Goal: Task Accomplishment & Management: Complete application form

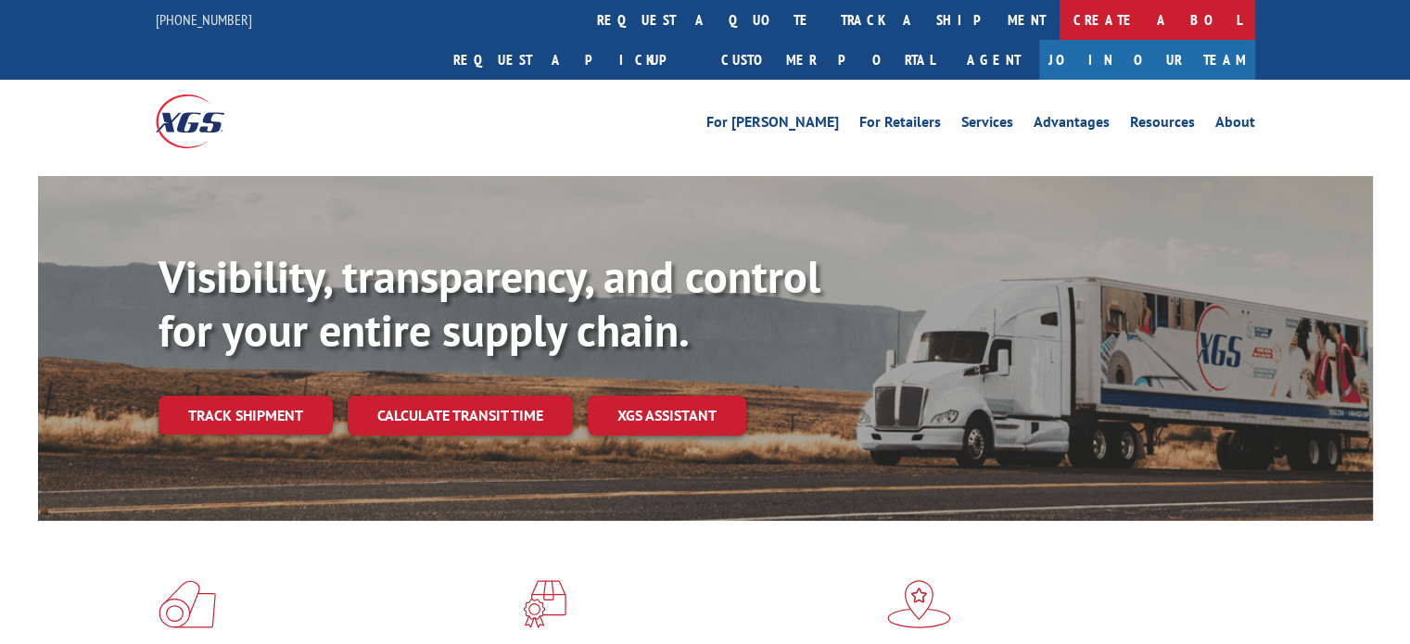
click at [1060, 29] on link "Create a BOL" at bounding box center [1158, 20] width 196 height 40
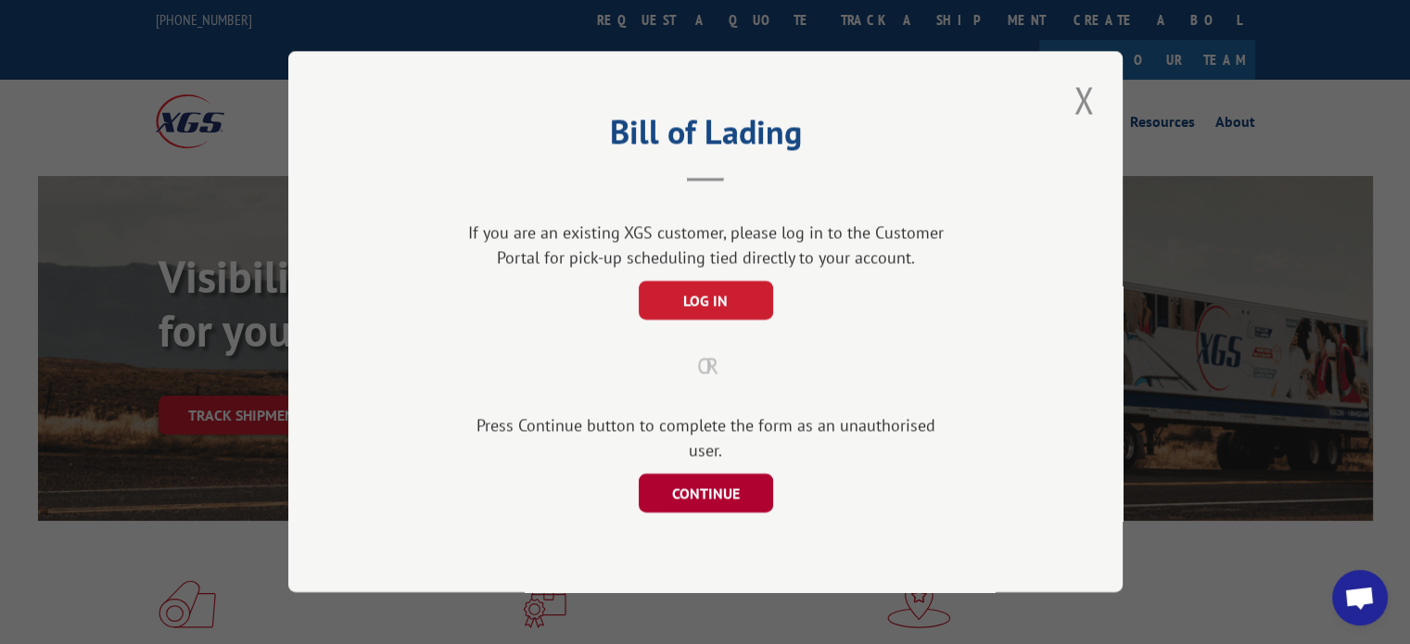
click at [745, 477] on button "CONTINUE" at bounding box center [705, 494] width 134 height 39
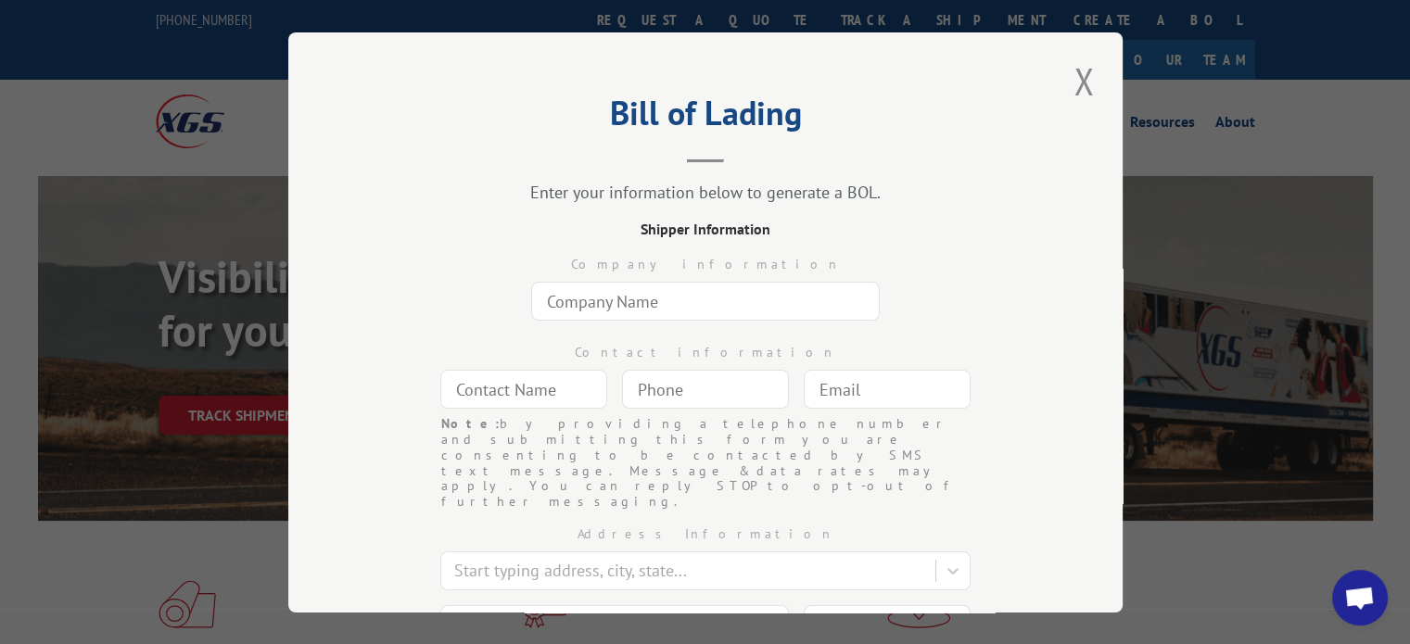
click at [629, 294] on input "text" at bounding box center [705, 301] width 349 height 39
type input "Commercial Flooring Systems"
type input "[PERSON_NAME]"
type input "[PERSON_NAME][EMAIL_ADDRESS][DOMAIN_NAME]"
type input "[GEOGRAPHIC_DATA]"
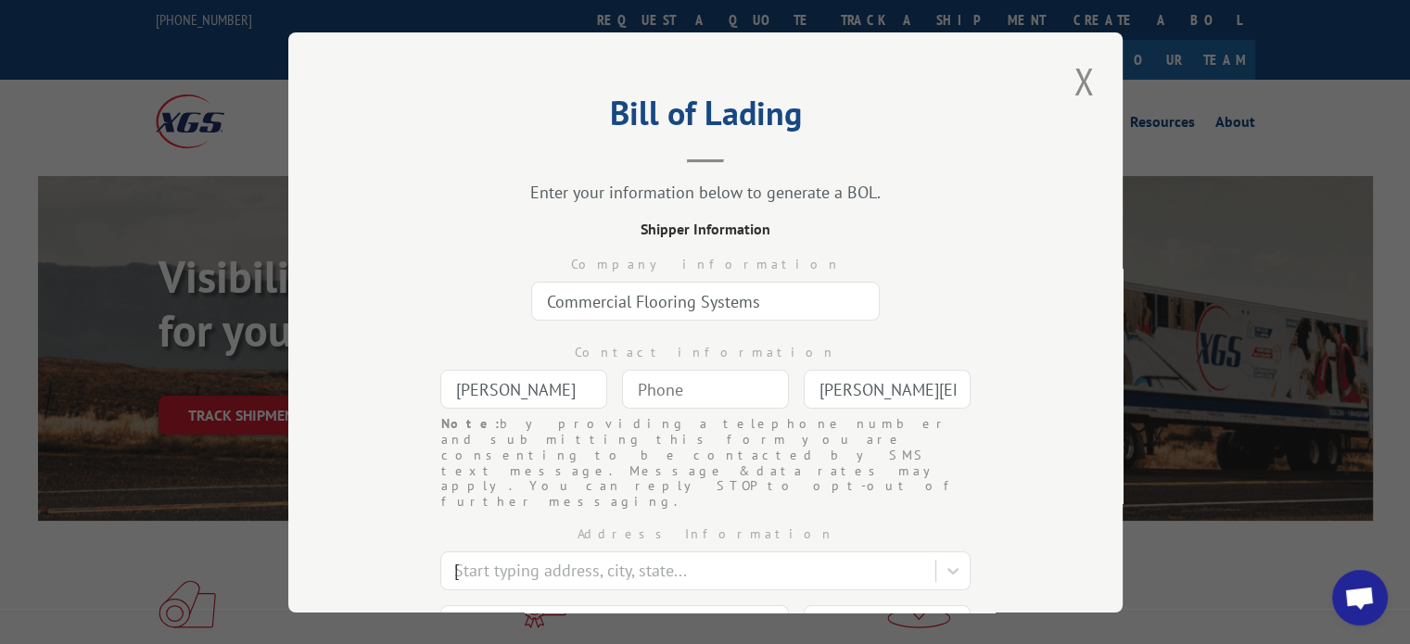
type input "[STREET_ADDRESS]"
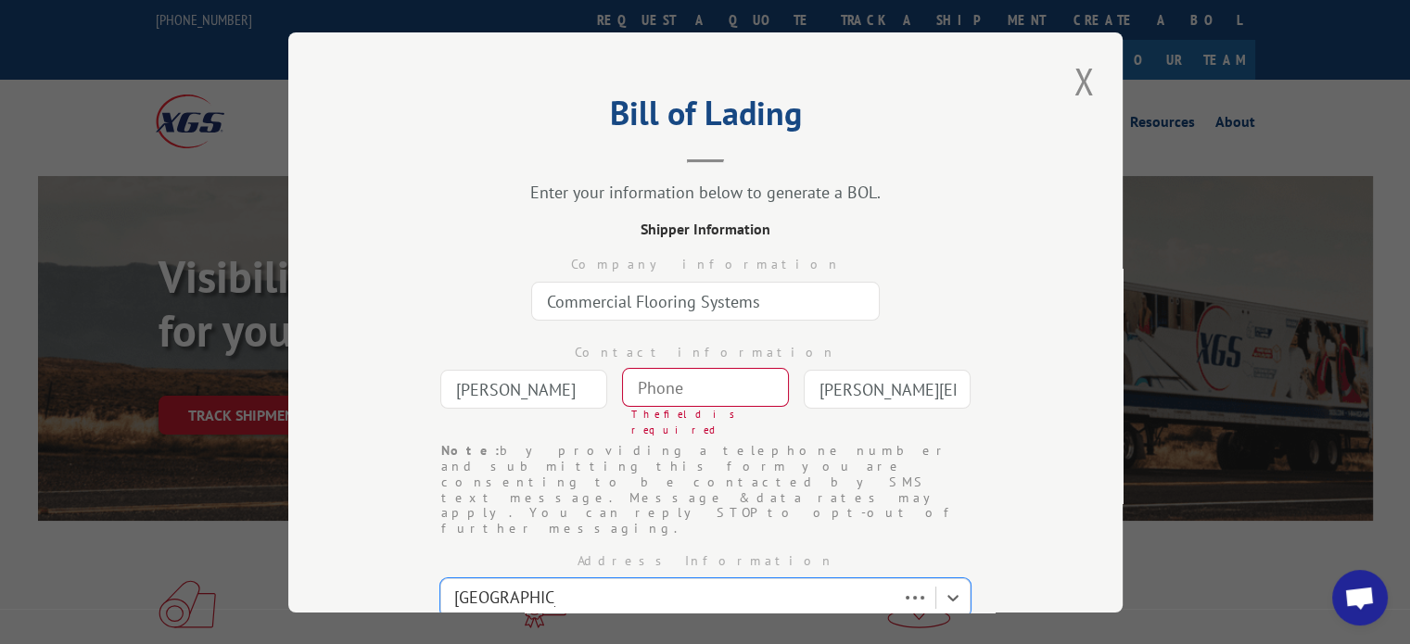
scroll to position [30, 0]
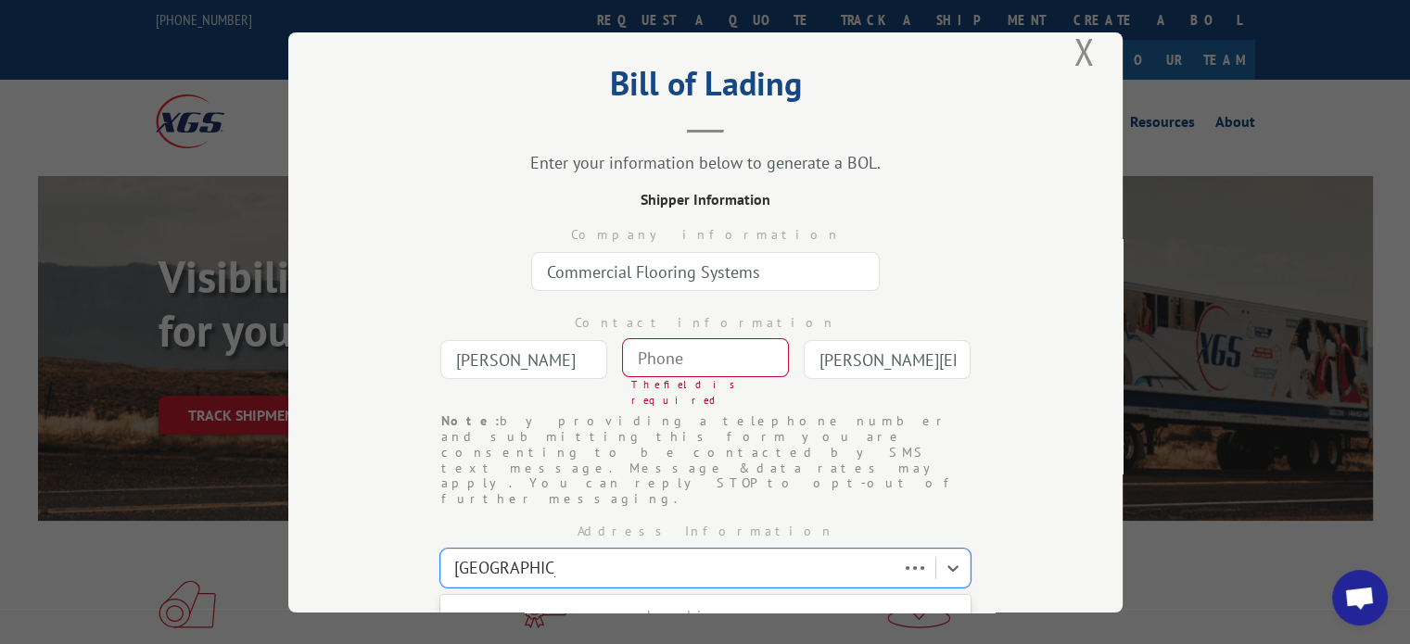
type input "[GEOGRAPHIC_DATA]"
select select "UT"
type input "84111"
type input "(___) ___-____"
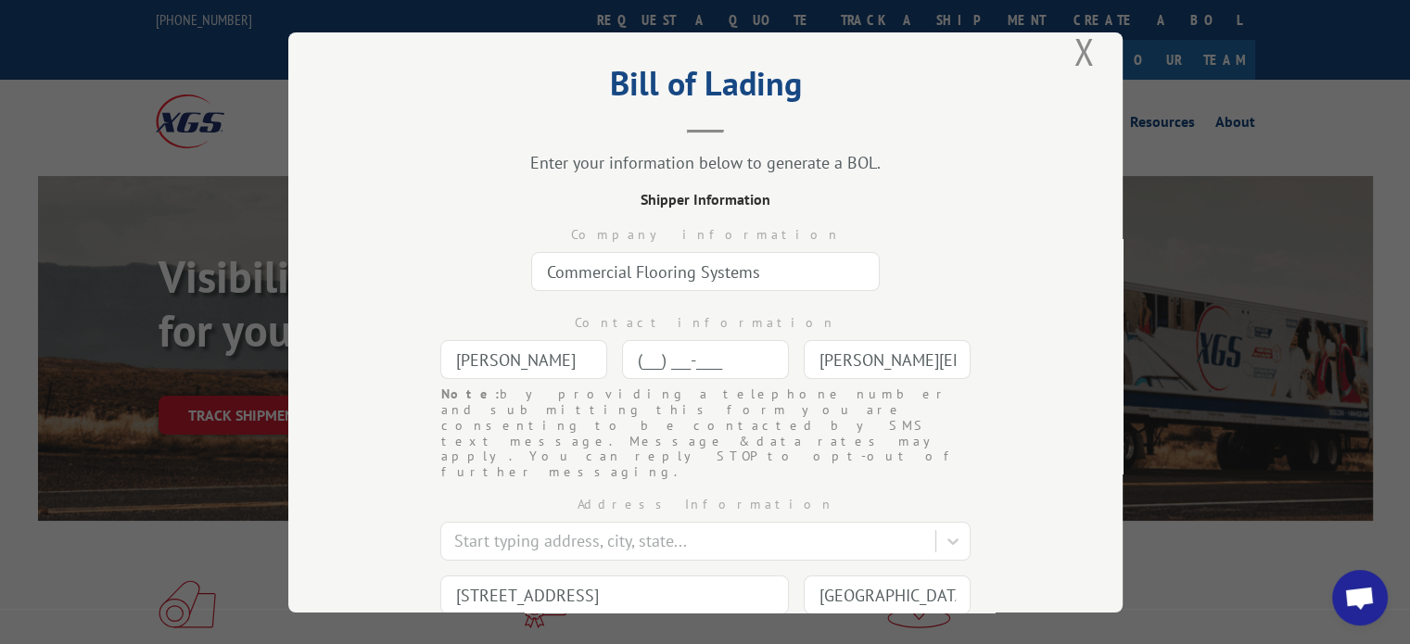
click at [667, 353] on input "(___) ___-____" at bounding box center [705, 359] width 167 height 39
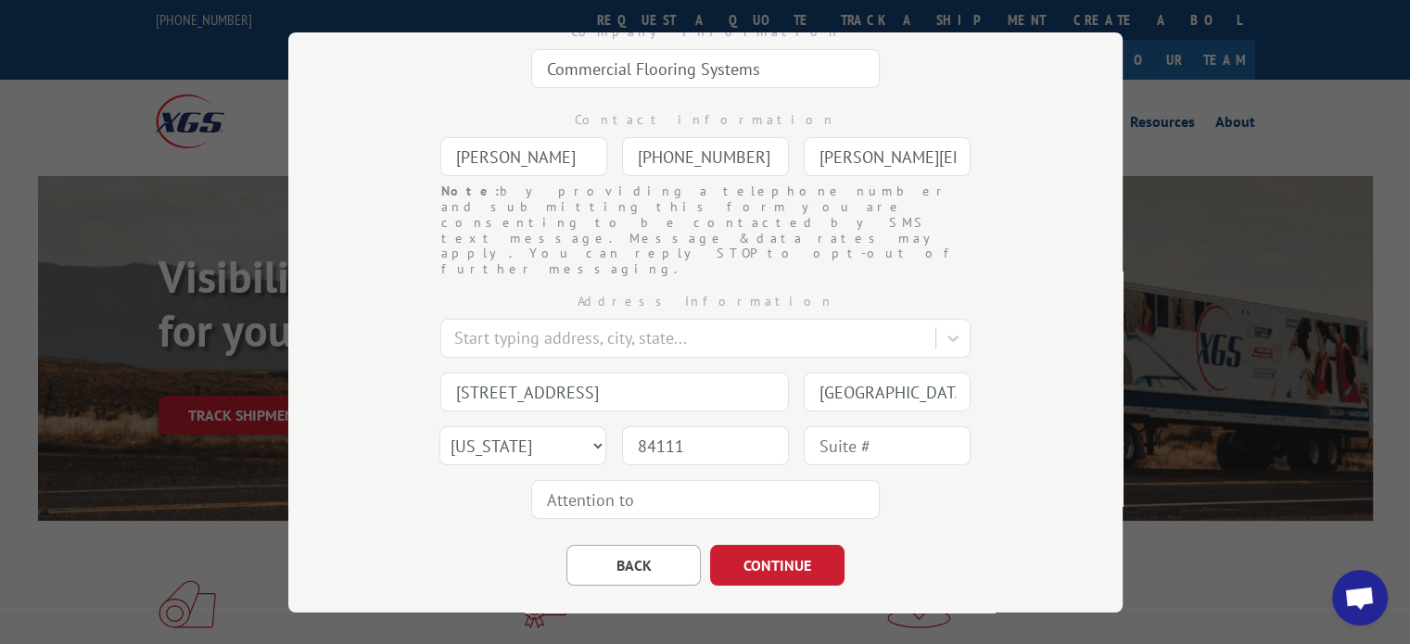
scroll to position [238, 0]
type input "[PHONE_NUMBER]"
click at [782, 540] on button "CONTINUE" at bounding box center [777, 560] width 134 height 41
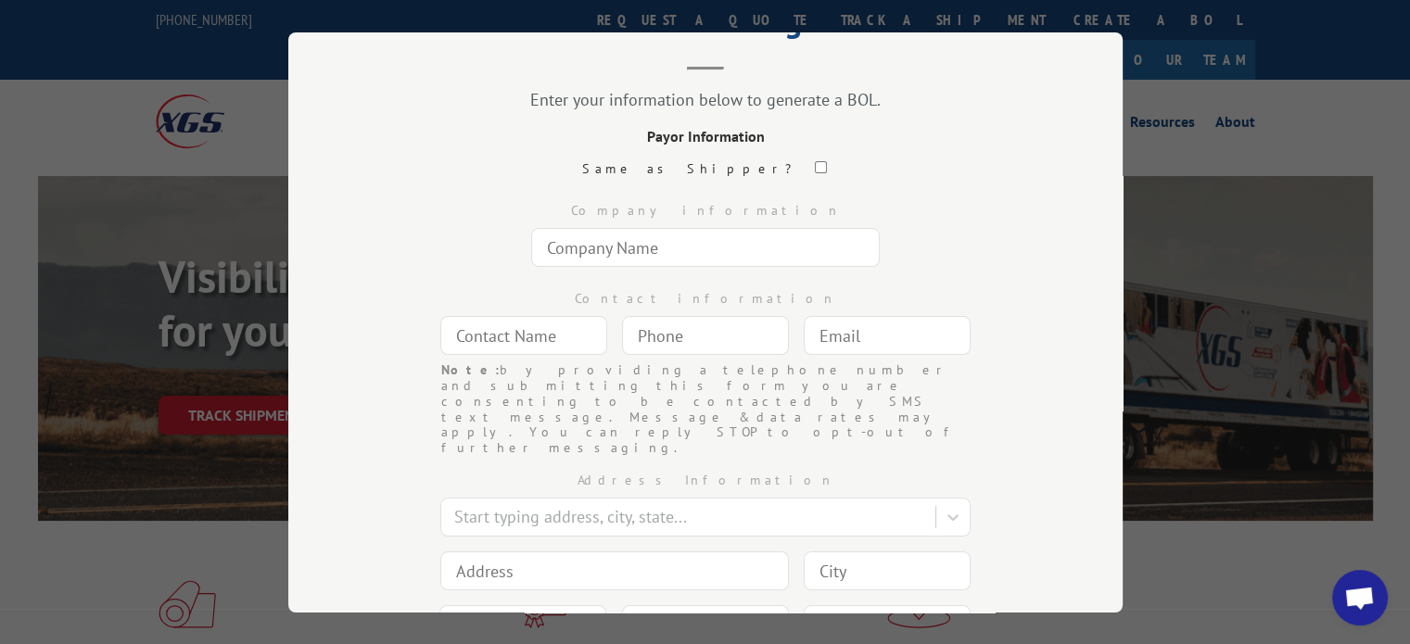
scroll to position [0, 0]
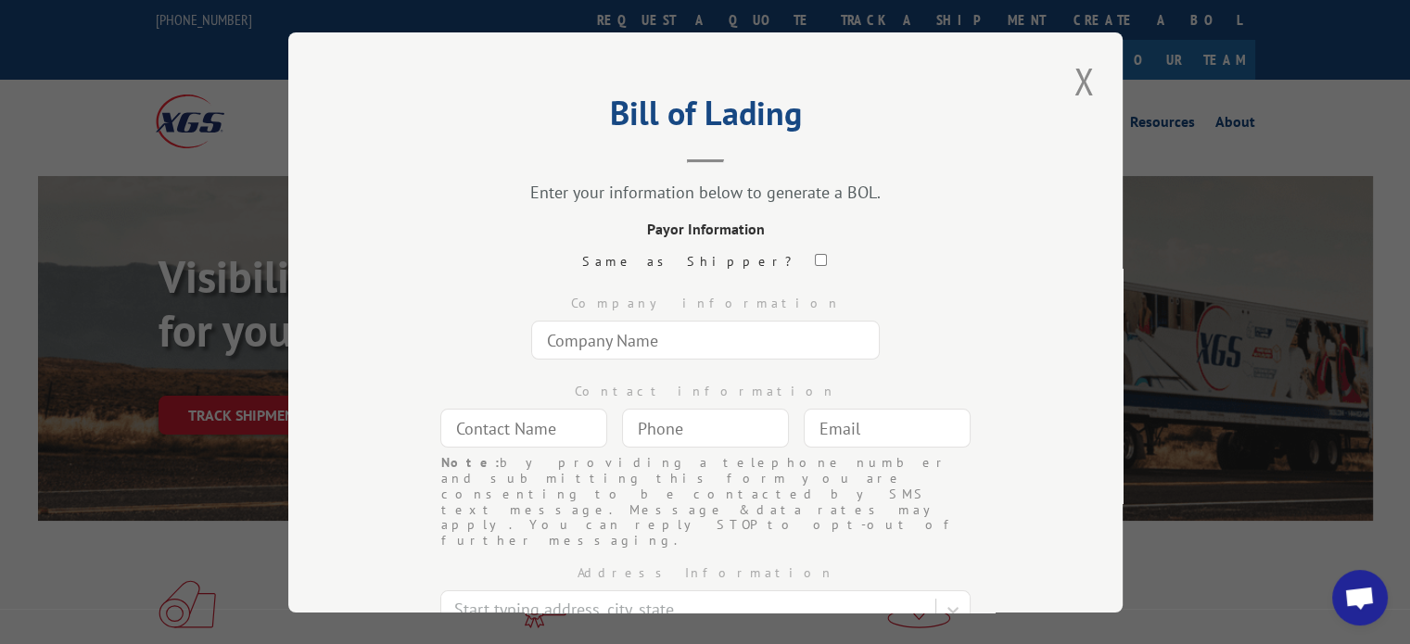
click at [747, 251] on div "Same as Shipper?" at bounding box center [705, 261] width 649 height 20
click at [814, 255] on input "checkbox" at bounding box center [820, 260] width 12 height 12
checkbox input "true"
type input "Commercial Flooring Systems"
type input "[PERSON_NAME]"
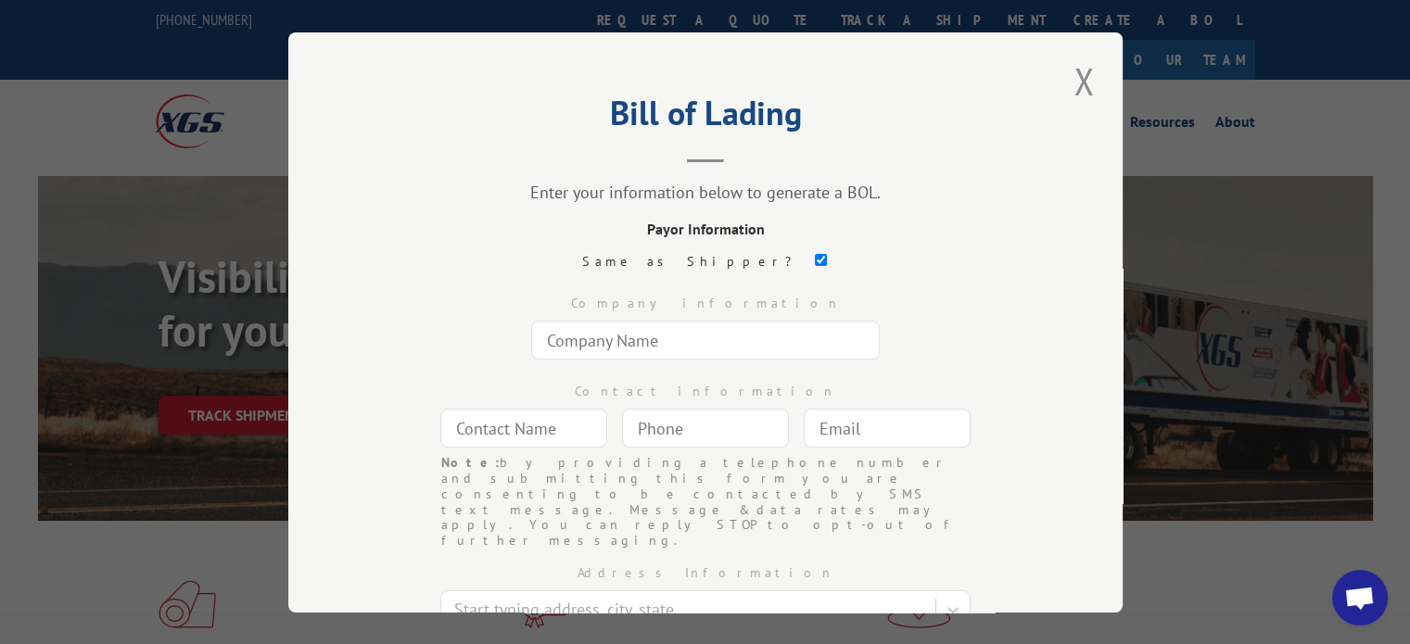
type input "[PHONE_NUMBER]"
type input "[PERSON_NAME][EMAIL_ADDRESS][DOMAIN_NAME]"
type input "[STREET_ADDRESS]"
type input "[GEOGRAPHIC_DATA]"
select select "UT"
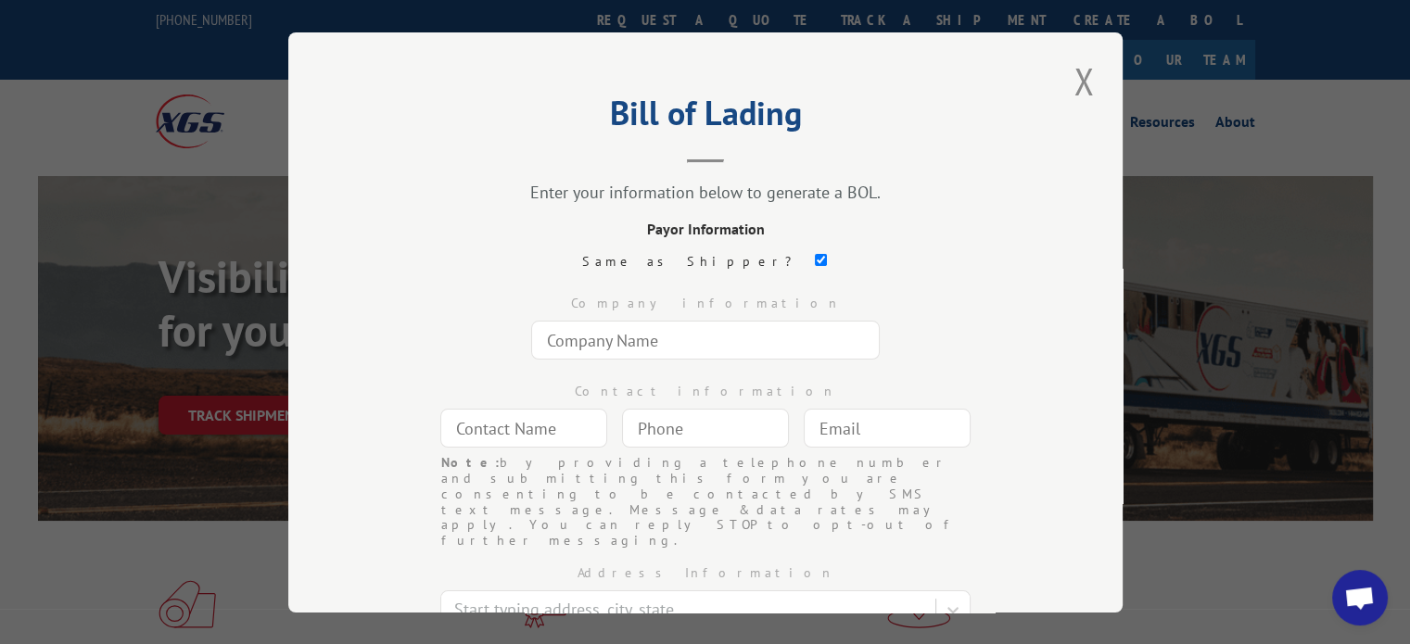
type input "84111"
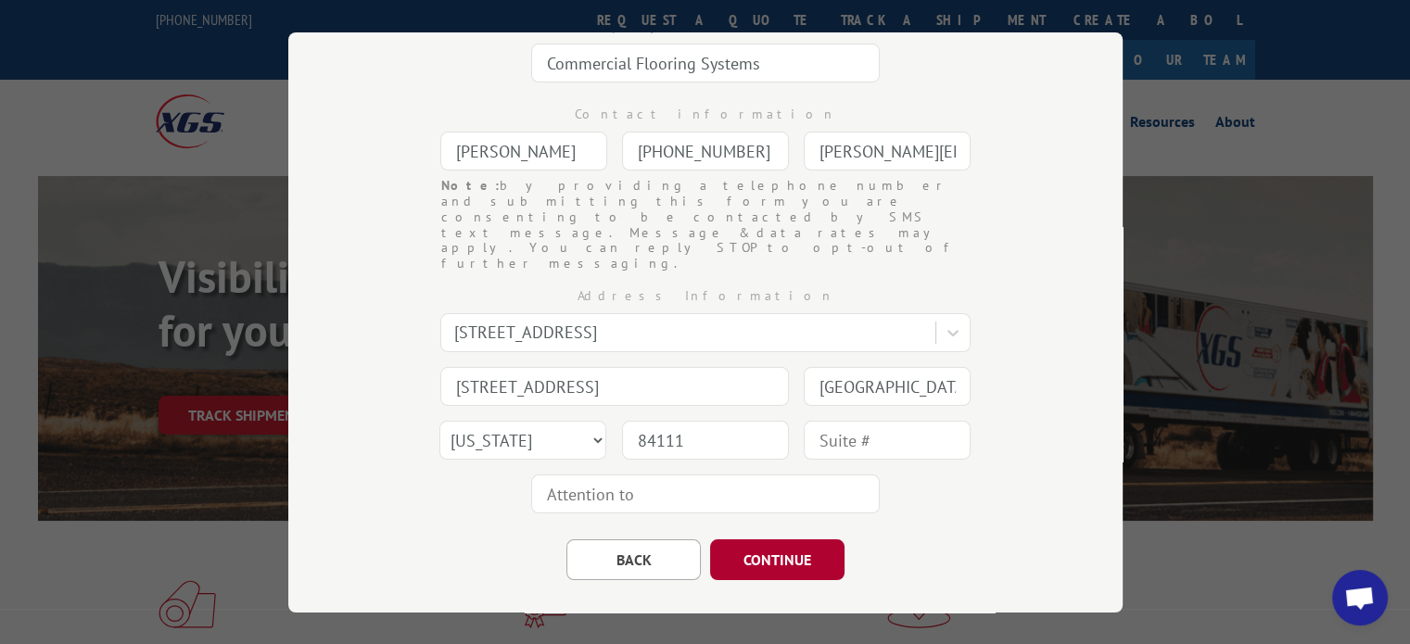
click at [786, 540] on button "CONTINUE" at bounding box center [777, 560] width 134 height 41
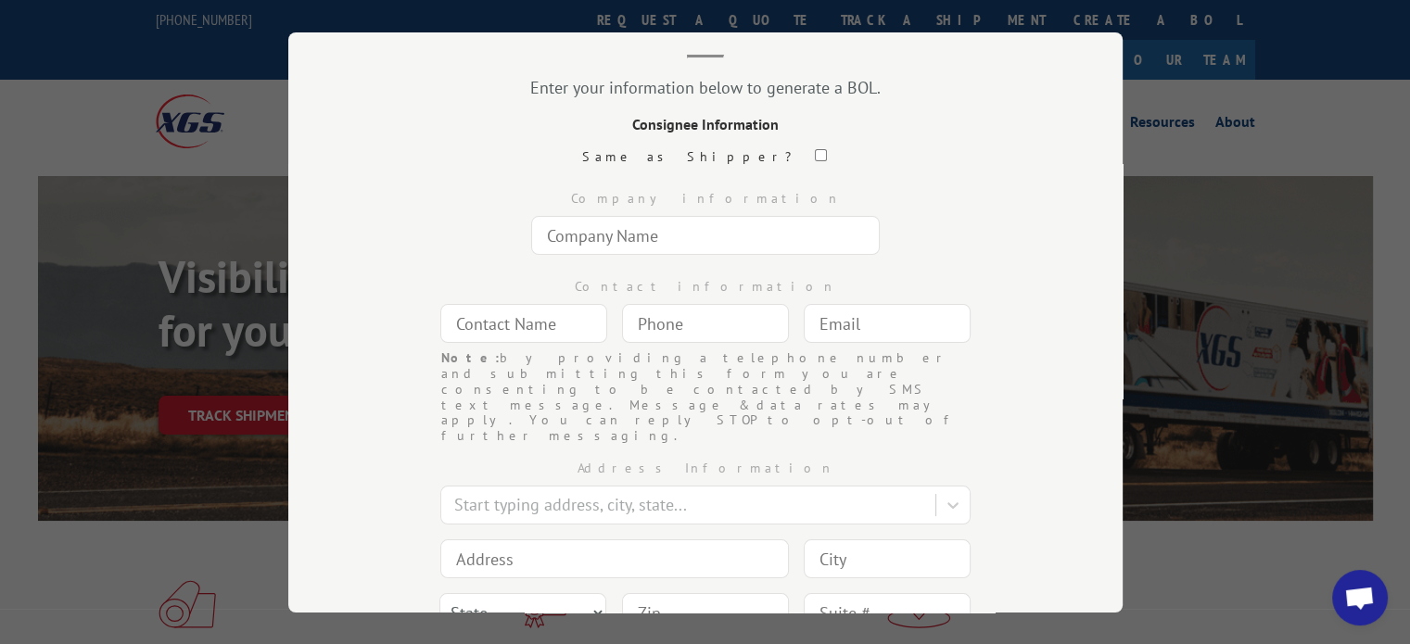
scroll to position [0, 0]
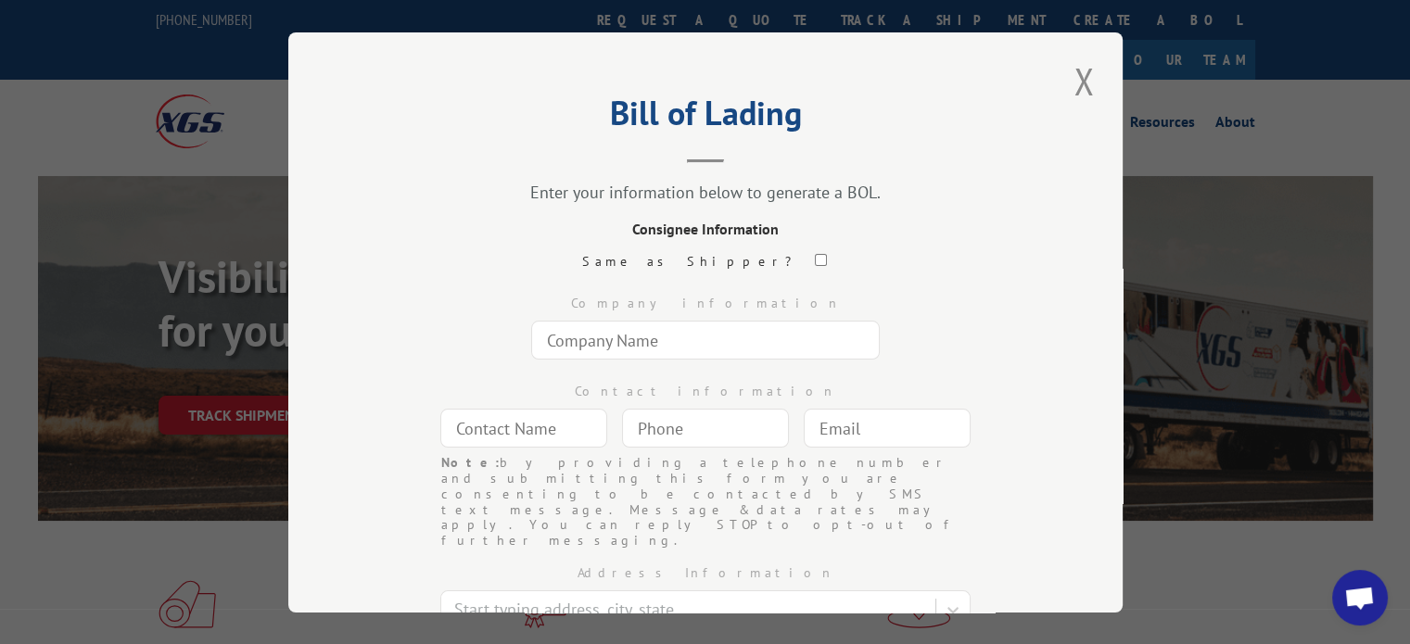
click at [592, 344] on input "text" at bounding box center [705, 340] width 349 height 39
paste input "[PERSON_NAME]-Vanuatu Temple C/[PERSON_NAME] [PERSON_NAME] Inc Attn: Receiving"
type input "[PERSON_NAME]-Vanuatu Temple C/[PERSON_NAME] [PERSON_NAME] Inc Attn: Receiving"
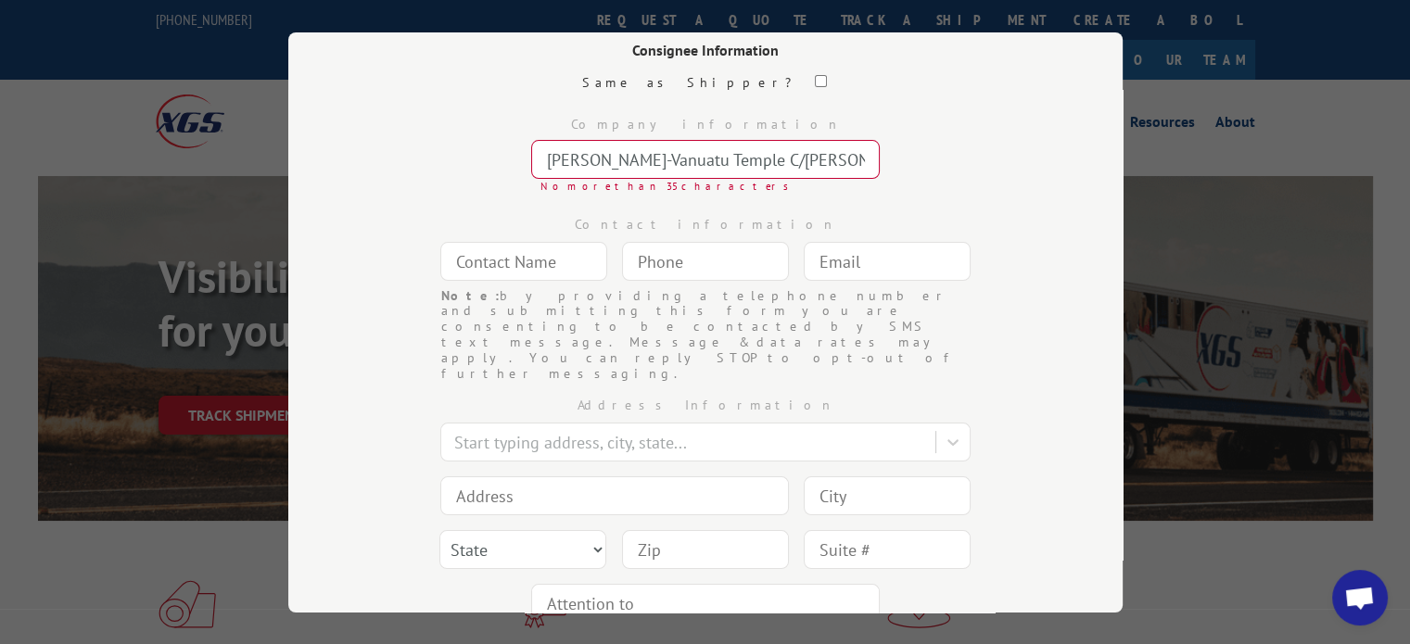
scroll to position [185, 0]
click at [577, 424] on div at bounding box center [690, 436] width 472 height 25
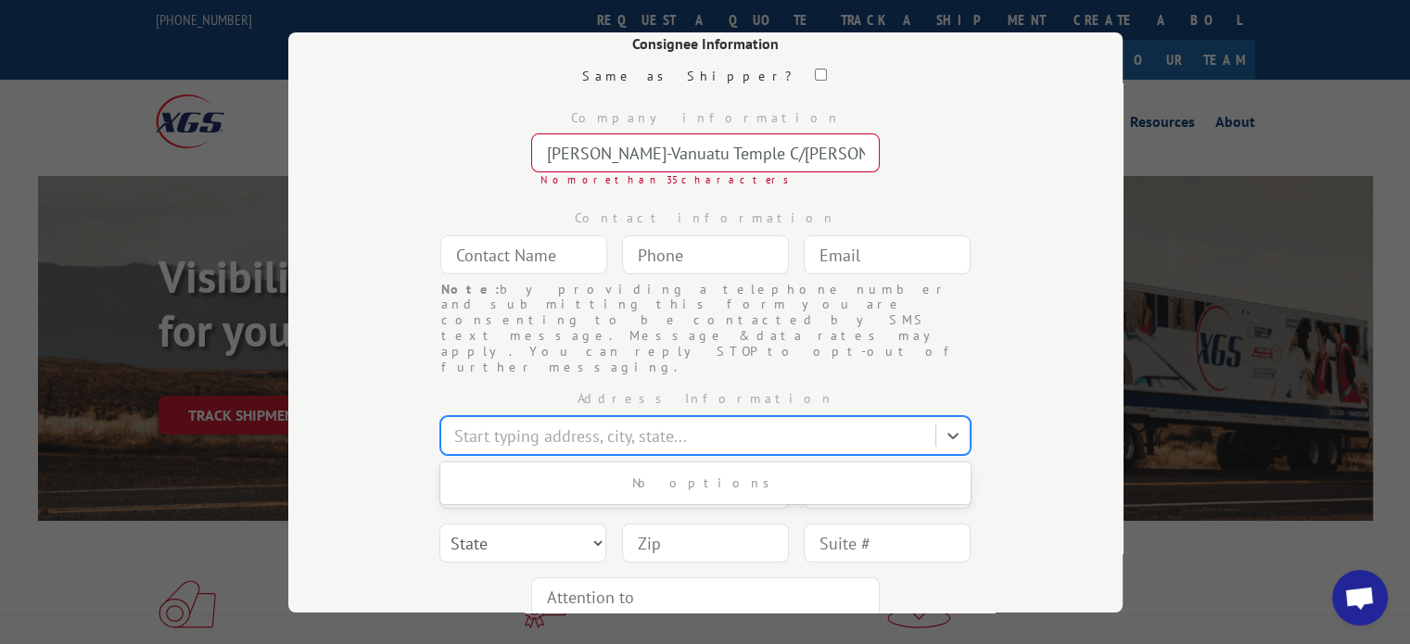
paste input "[STREET_ADDRESS]"
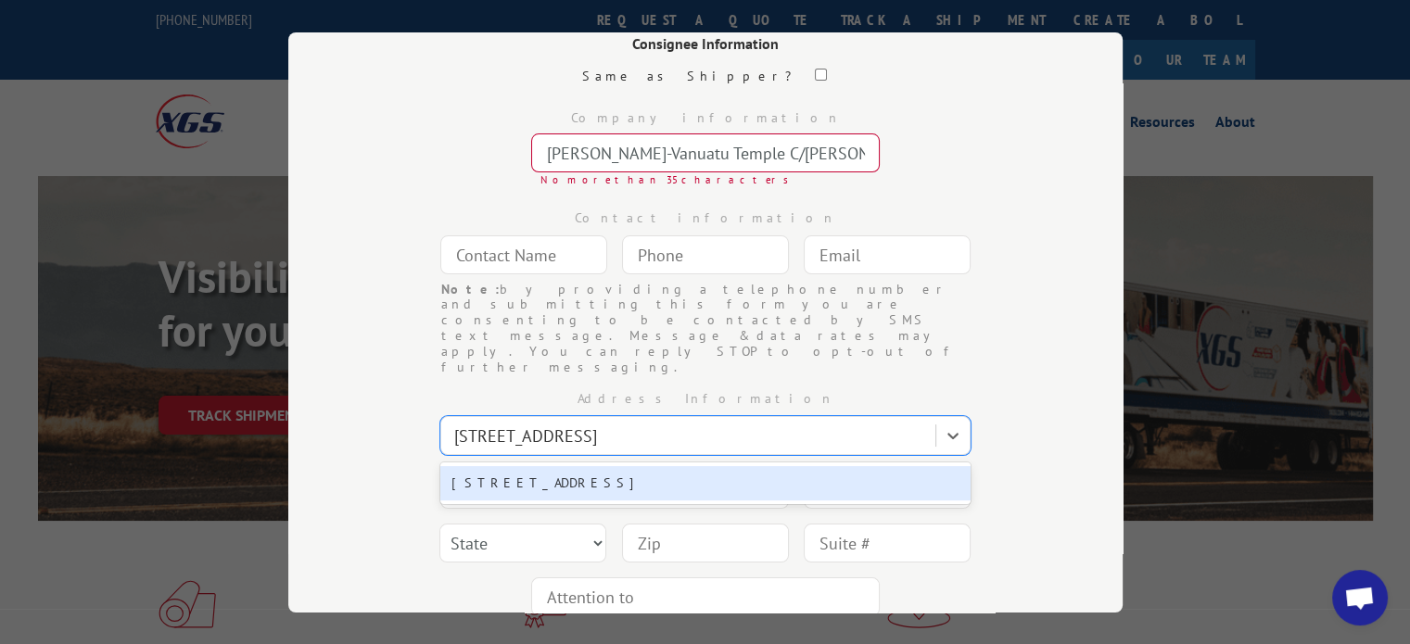
type input "[STREET_ADDRESS]"
click at [342, 421] on div "Bill of Lading Enter your information below to generate a BOL. Consignee Inform…" at bounding box center [705, 322] width 834 height 580
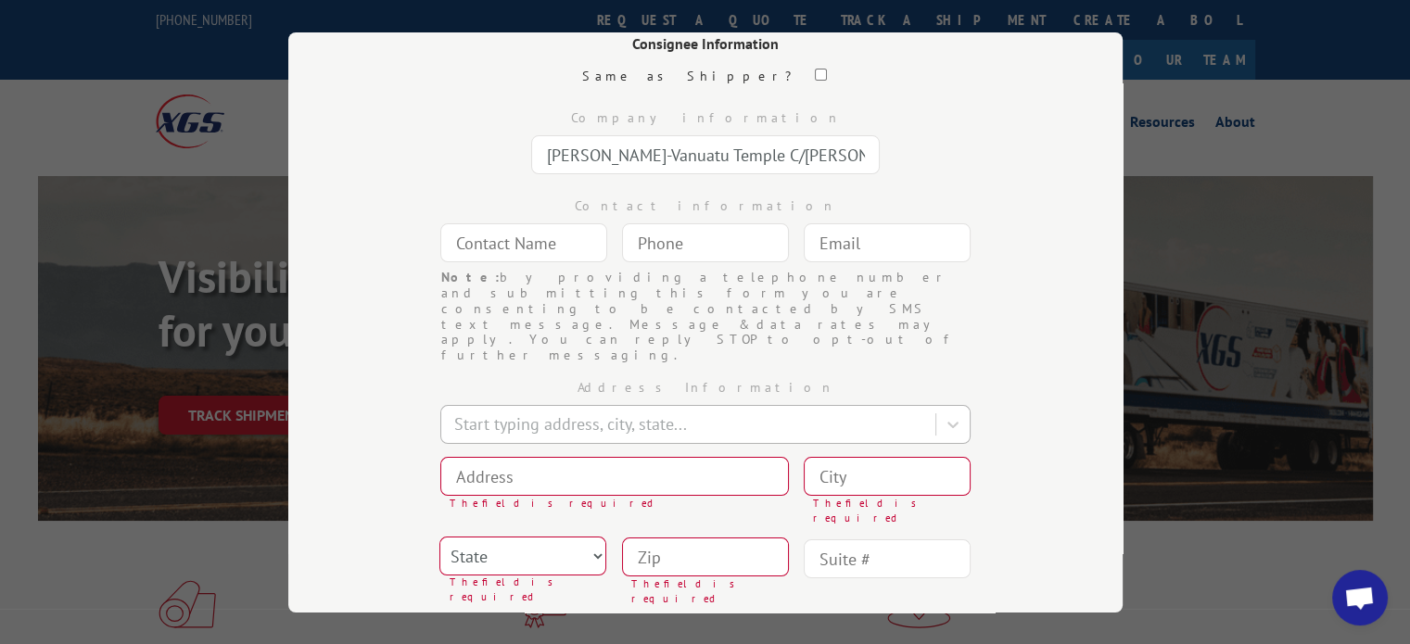
click at [538, 412] on div at bounding box center [690, 424] width 472 height 25
click at [999, 364] on div "Address Information Start typing address, city, state... The field is required …" at bounding box center [705, 514] width 649 height 303
click at [560, 457] on input at bounding box center [614, 476] width 349 height 39
paste input "[STREET_ADDRESS]"
type input "[STREET_ADDRESS]"
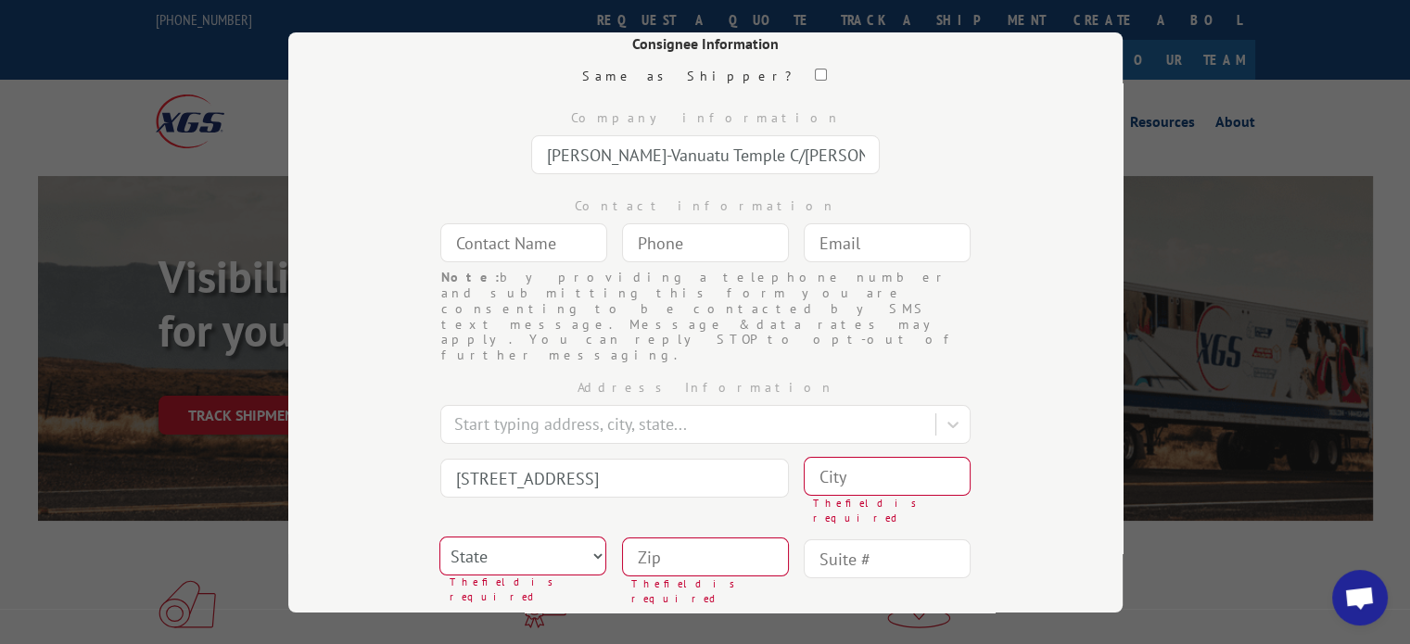
click at [836, 457] on input at bounding box center [887, 476] width 167 height 39
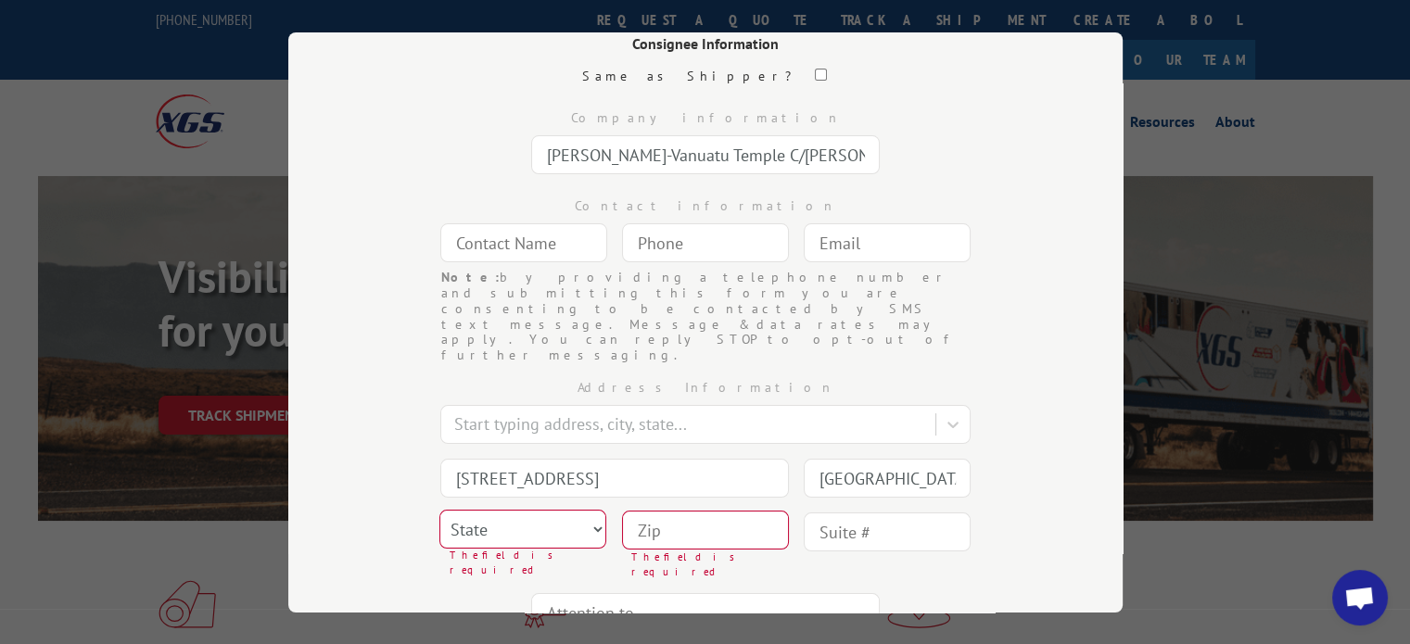
type input "[GEOGRAPHIC_DATA]"
click at [506, 510] on select "State [US_STATE] [US_STATE] [US_STATE] [US_STATE] [US_STATE] [US_STATE] [US_STA…" at bounding box center [522, 529] width 167 height 39
select select "MD"
click at [439, 510] on select "State [US_STATE] [US_STATE] [US_STATE] [US_STATE] [US_STATE] [US_STATE] [US_STA…" at bounding box center [522, 529] width 167 height 39
click at [648, 511] on input at bounding box center [705, 530] width 167 height 39
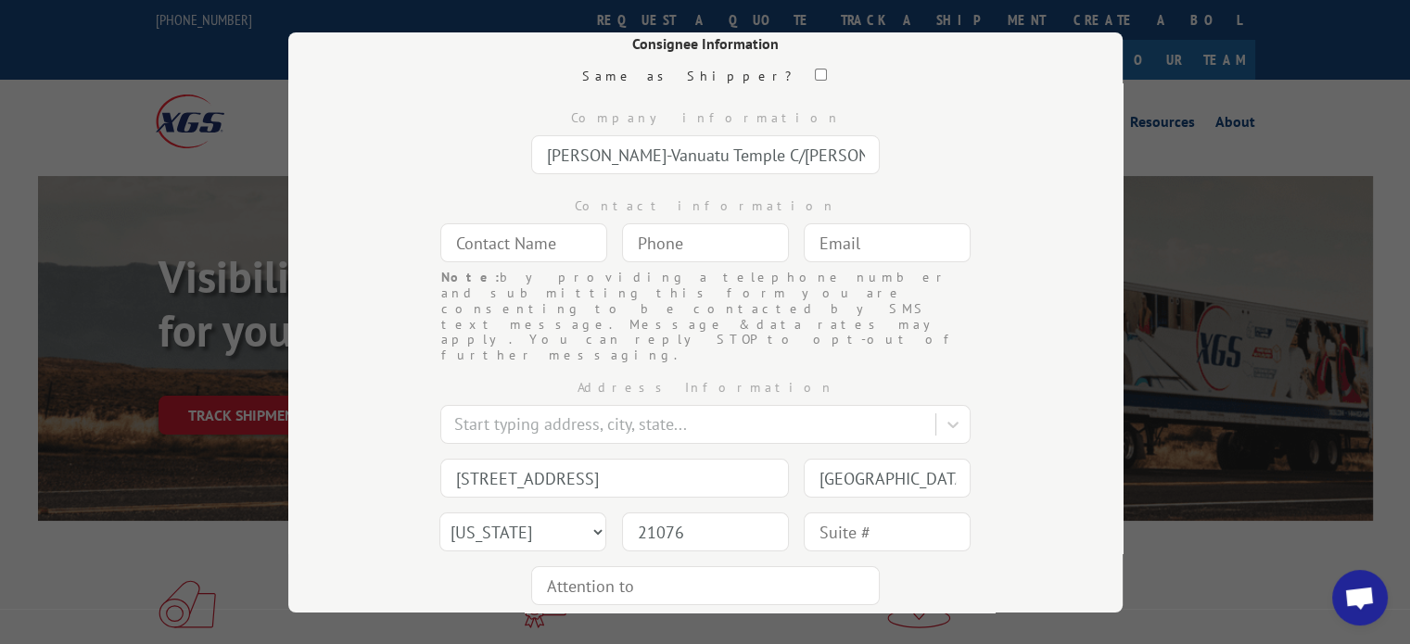
type input "21076"
click at [670, 243] on input "(___) ___-____" at bounding box center [705, 242] width 167 height 39
paste input "410) 242-6275"
type input "[PHONE_NUMBER]"
click at [949, 166] on div "Company information [PERSON_NAME]-[GEOGRAPHIC_DATA] Temple C/[PERSON_NAME] [PER…" at bounding box center [705, 138] width 649 height 88
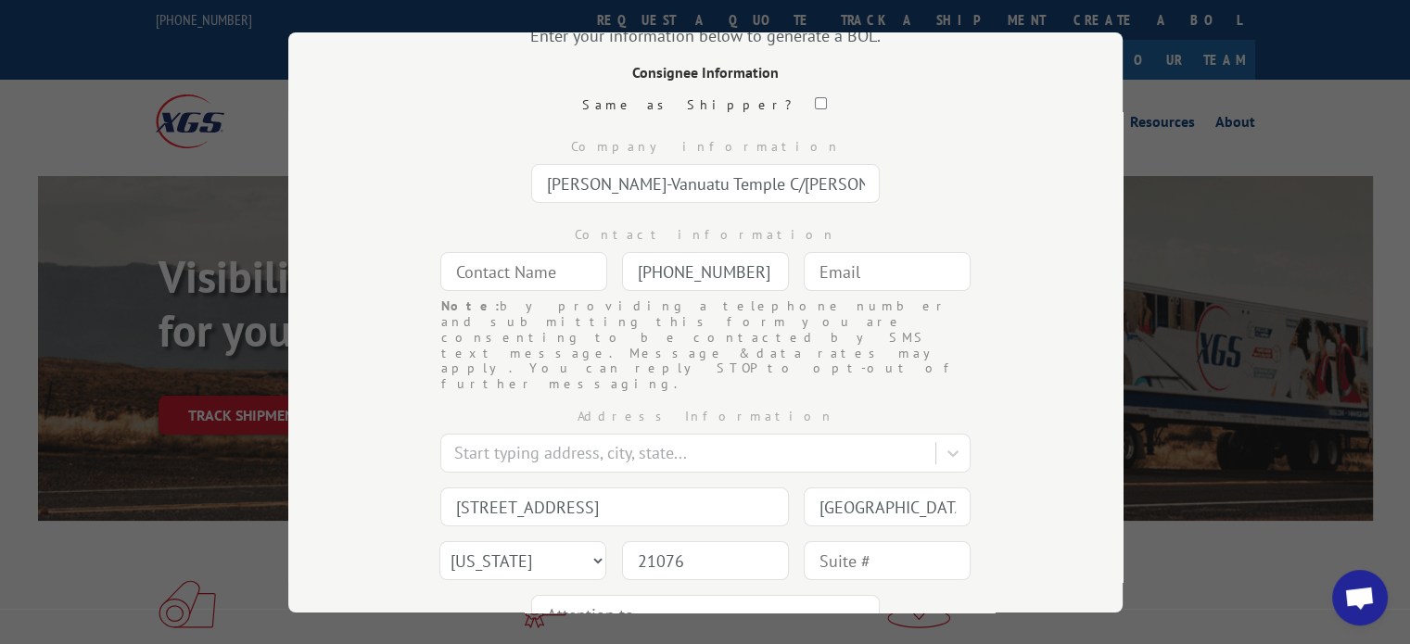
scroll to position [277, 0]
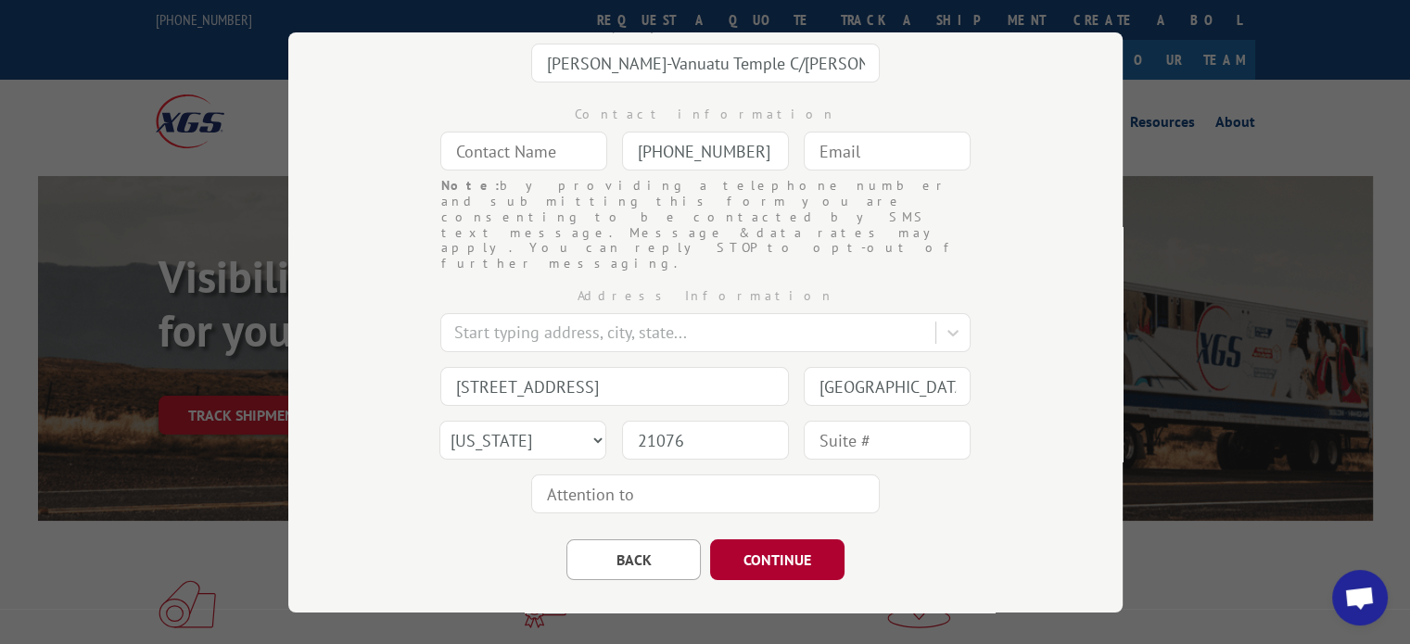
click at [783, 540] on button "CONTINUE" at bounding box center [777, 560] width 134 height 41
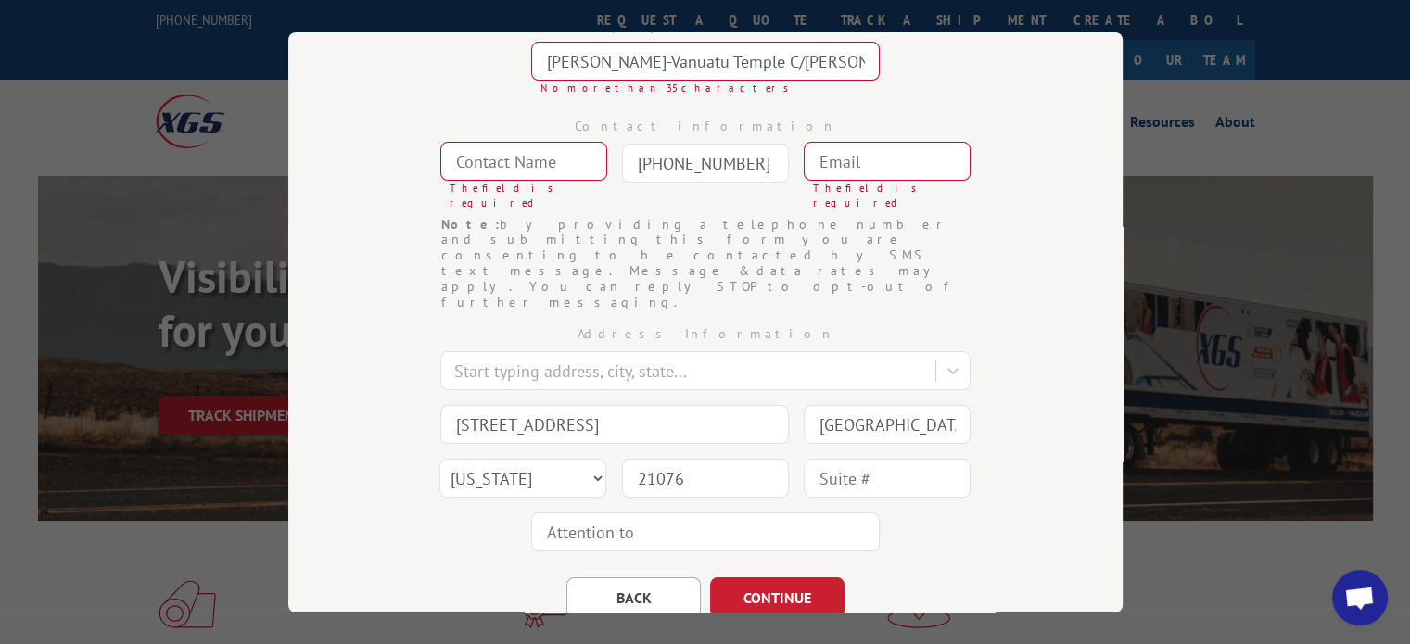
click at [685, 51] on input "[PERSON_NAME]-Vanuatu Temple C/[PERSON_NAME] [PERSON_NAME] Inc Attn: Receiving" at bounding box center [705, 61] width 349 height 39
click at [750, 59] on input "[PERSON_NAME]-Vanuatu Temple C/[PERSON_NAME] [PERSON_NAME] Inc Attn: Receiving" at bounding box center [705, 61] width 349 height 39
drag, startPoint x: 749, startPoint y: 59, endPoint x: 869, endPoint y: 66, distance: 119.8
click at [869, 66] on input "[PERSON_NAME]-Vanuatu Temple C/[PERSON_NAME] [PERSON_NAME] Inc Attn: Receiving" at bounding box center [705, 61] width 349 height 39
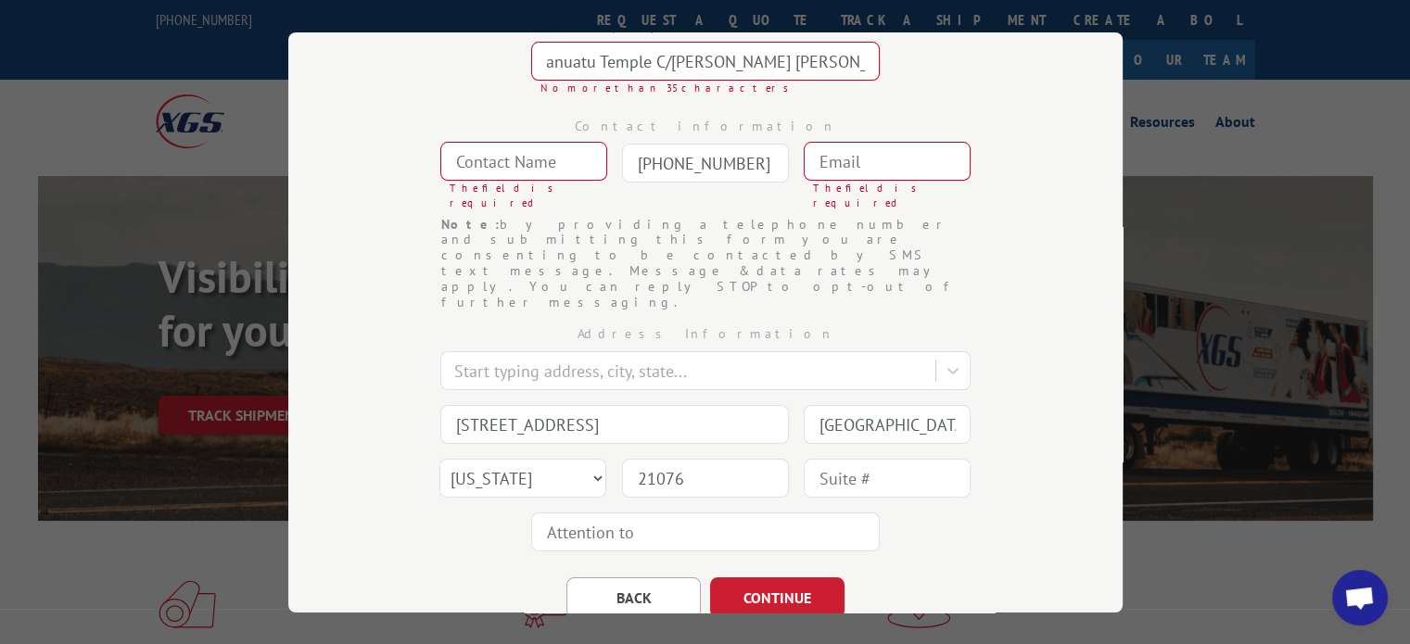
click at [869, 66] on input "[PERSON_NAME]-Vanuatu Temple C/[PERSON_NAME] [PERSON_NAME] Inc Attn: Receiving" at bounding box center [705, 61] width 349 height 39
click at [989, 81] on div "Company information [PERSON_NAME]-[GEOGRAPHIC_DATA] Temple C/[PERSON_NAME] [PER…" at bounding box center [705, 52] width 649 height 100
click at [832, 59] on input "[PERSON_NAME]-Vanuatu Temple C/[PERSON_NAME] [PERSON_NAME] Inc" at bounding box center [705, 61] width 349 height 39
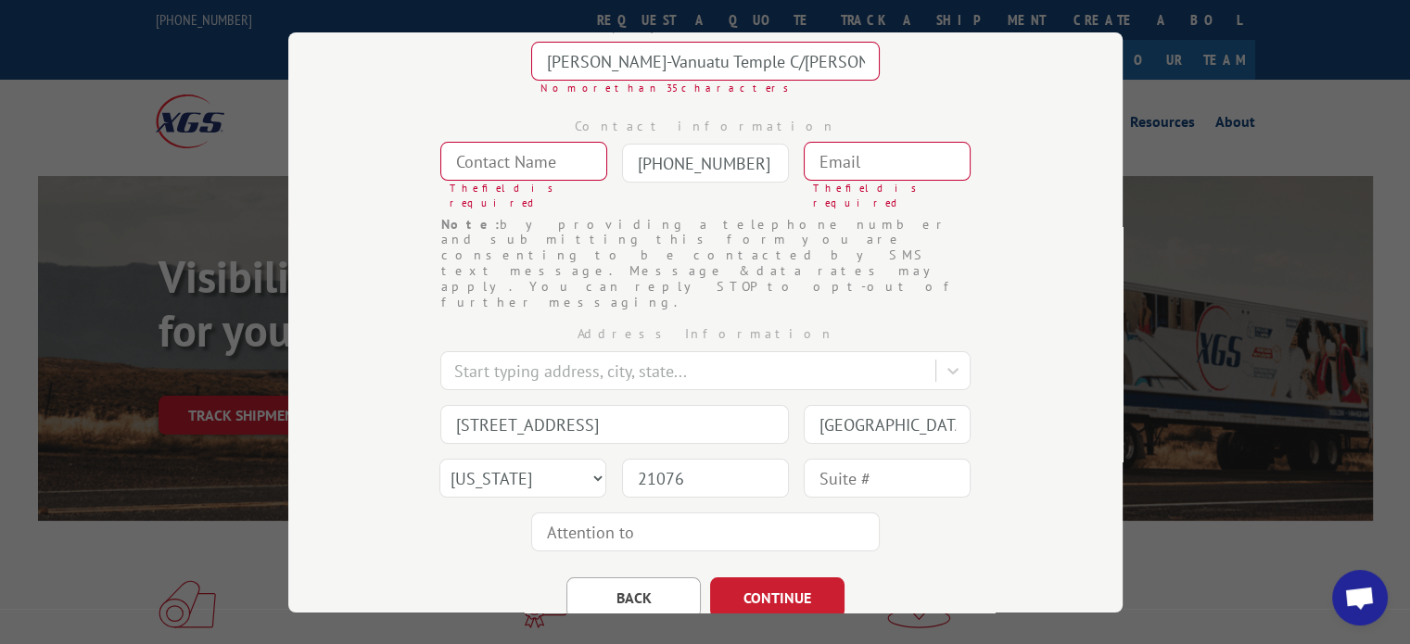
scroll to position [0, 25]
drag, startPoint x: 715, startPoint y: 57, endPoint x: 993, endPoint y: 53, distance: 278.2
click at [993, 53] on div "Company information [PERSON_NAME]-[GEOGRAPHIC_DATA] Temple C/[PERSON_NAME] [PER…" at bounding box center [705, 52] width 649 height 100
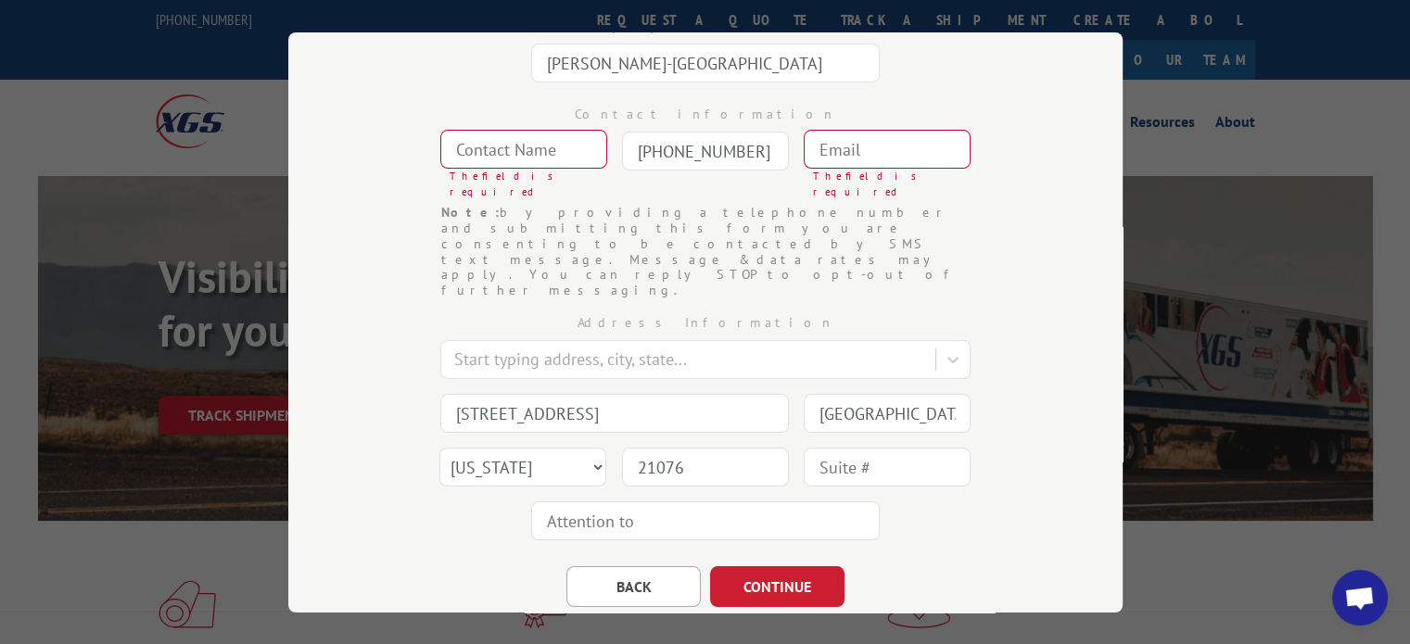
scroll to position [0, 0]
type input "[PERSON_NAME]-[GEOGRAPHIC_DATA]"
click at [993, 54] on div "Company information [GEOGRAPHIC_DATA]-[GEOGRAPHIC_DATA]" at bounding box center [705, 46] width 649 height 88
click at [461, 147] on input "text" at bounding box center [523, 149] width 167 height 39
type input "[PERSON_NAME]"
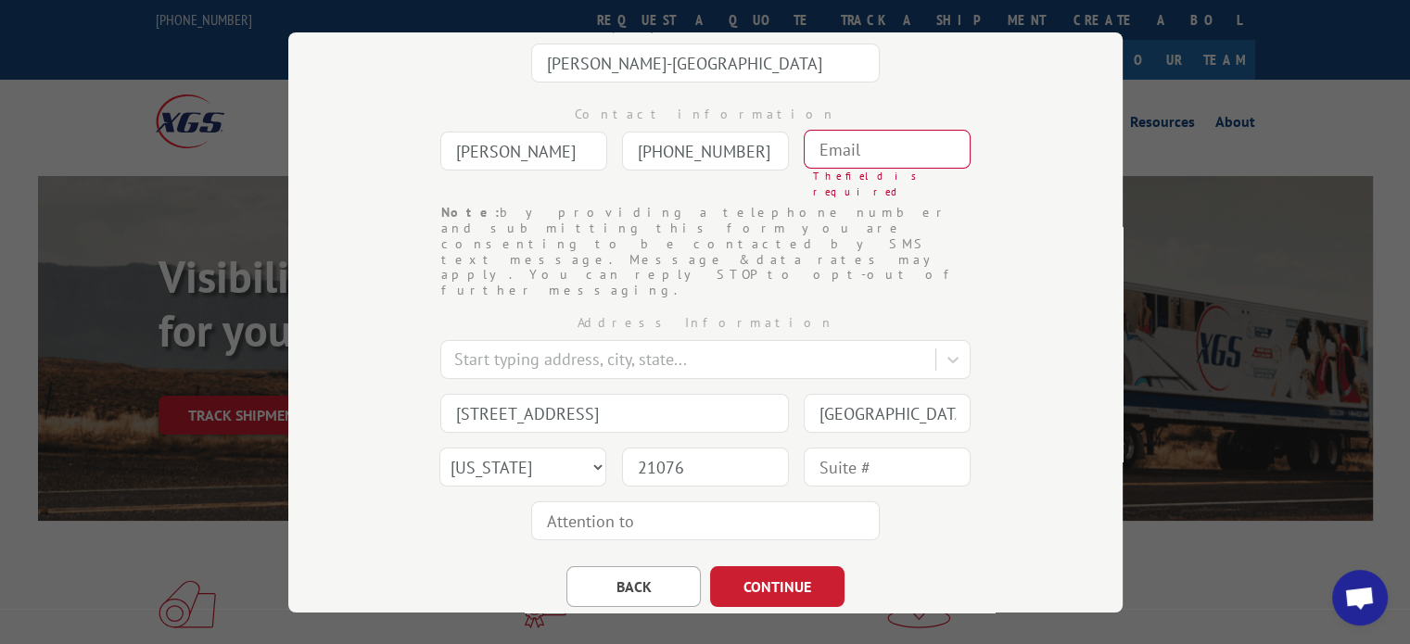
click at [871, 159] on input "text" at bounding box center [887, 149] width 167 height 39
type input "[PERSON_NAME][EMAIL_ADDRESS][DOMAIN_NAME]"
type input "[GEOGRAPHIC_DATA]"
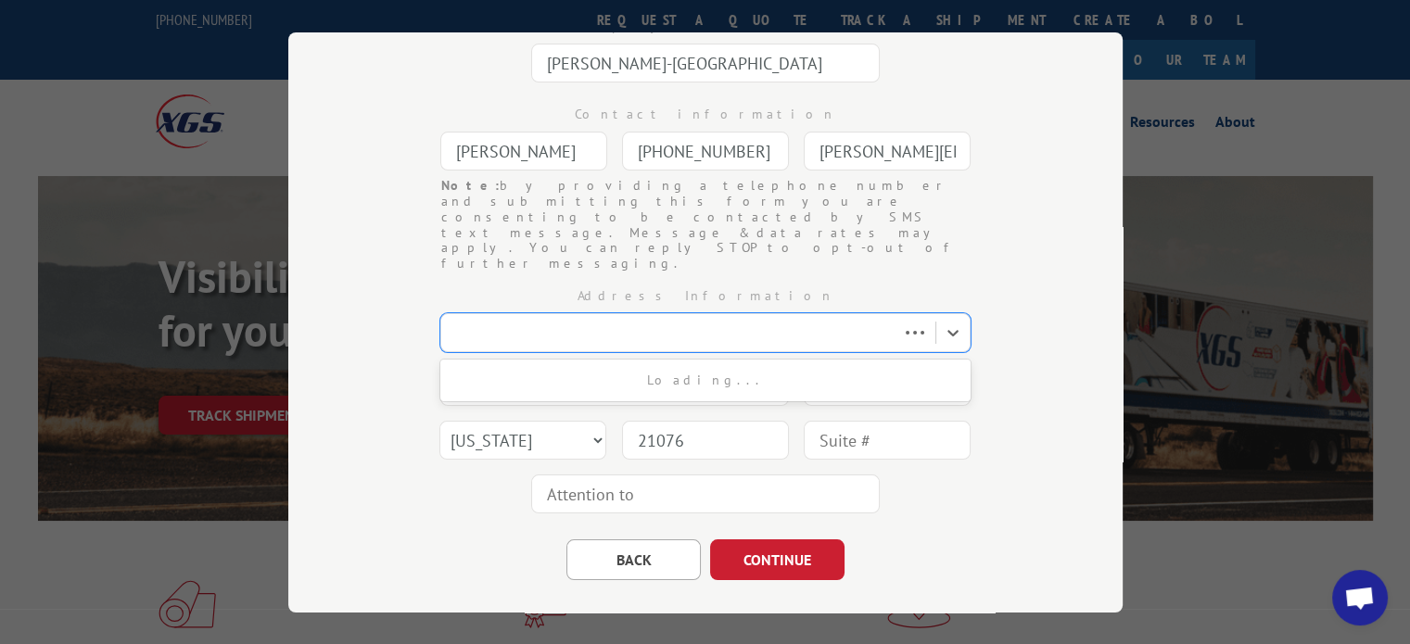
click at [749, 142] on input "[PHONE_NUMBER]" at bounding box center [705, 151] width 167 height 39
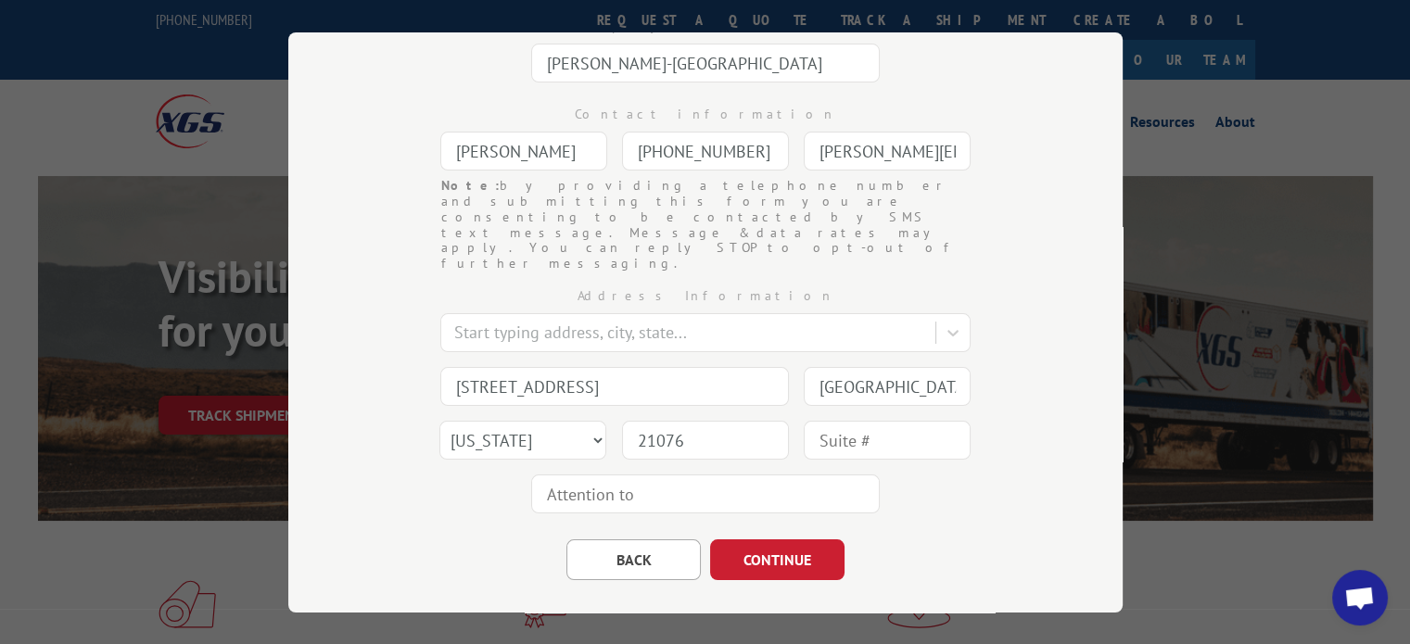
drag, startPoint x: 747, startPoint y: 148, endPoint x: 609, endPoint y: 151, distance: 138.2
click at [609, 151] on div "Contact information [PERSON_NAME] [PHONE_NUMBER] Note: by providing a telephone…" at bounding box center [705, 134] width 649 height 88
type input "[PHONE_NUMBER]"
click at [767, 540] on button "CONTINUE" at bounding box center [777, 560] width 134 height 41
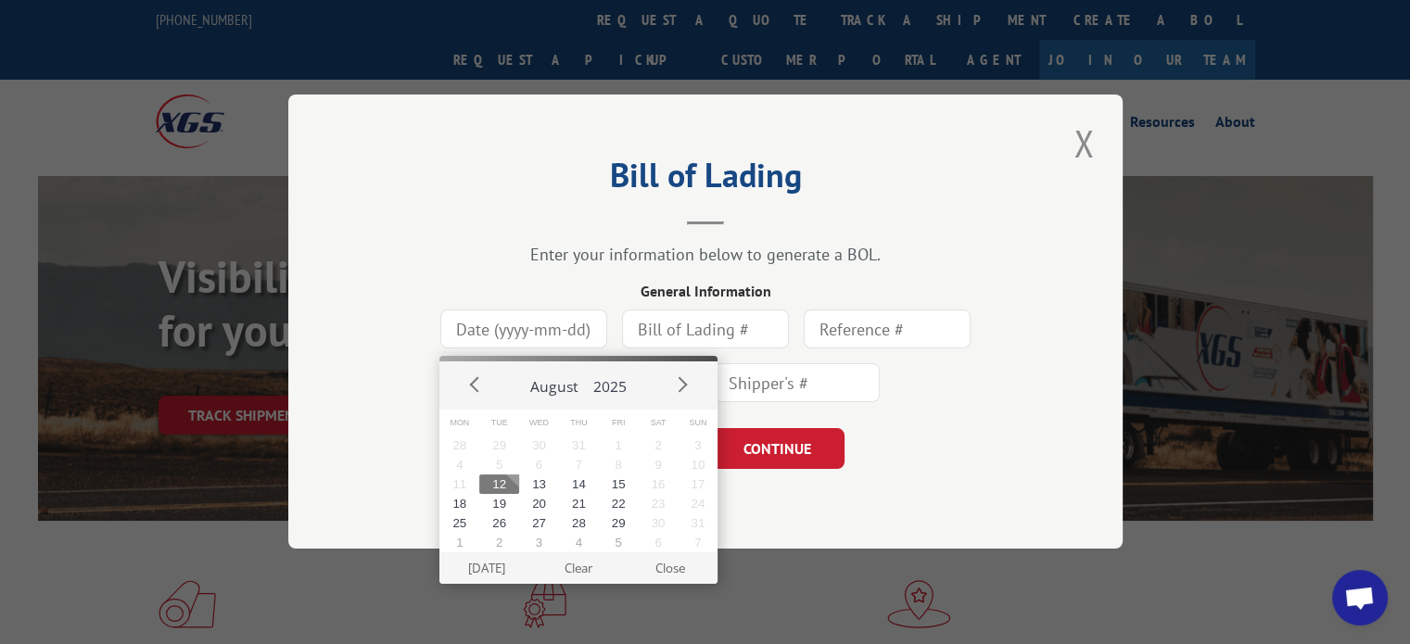
click at [495, 323] on input at bounding box center [523, 330] width 167 height 39
click at [497, 487] on button "12" at bounding box center [499, 484] width 40 height 19
type input "[DATE]"
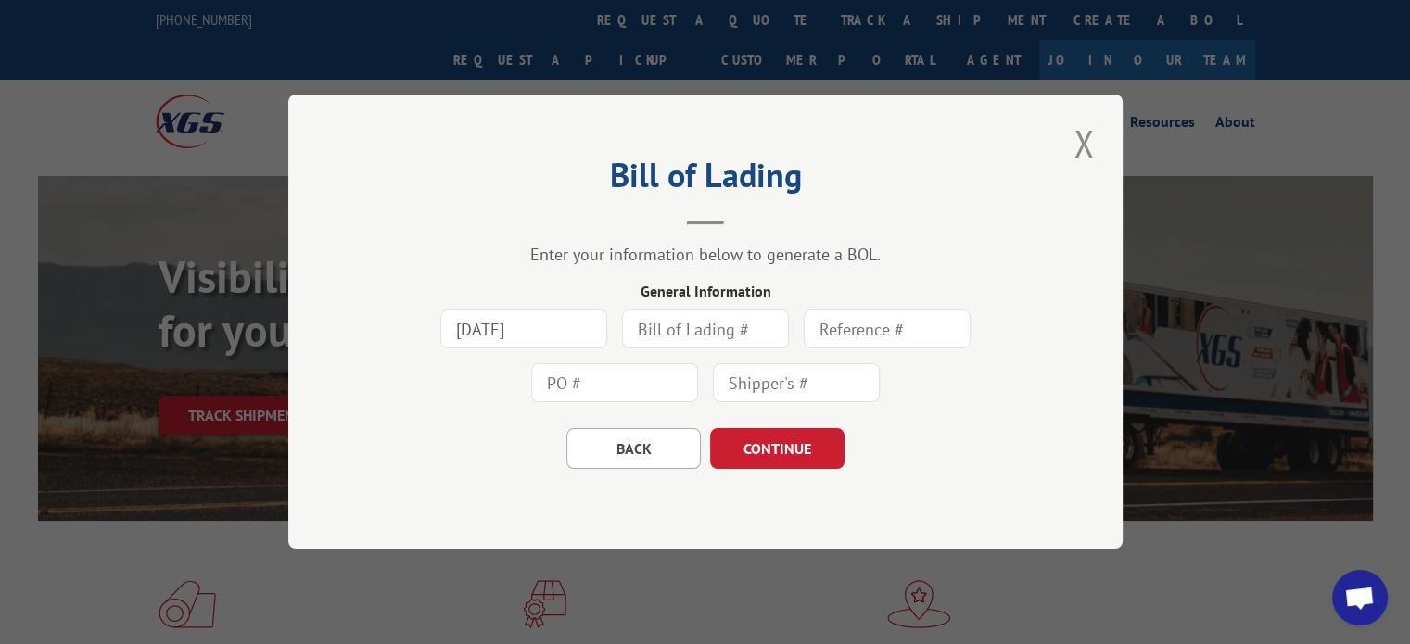
click at [678, 331] on input "text" at bounding box center [705, 330] width 167 height 39
drag, startPoint x: 716, startPoint y: 322, endPoint x: 618, endPoint y: 333, distance: 98.0
click at [619, 333] on div "[DATE] 430126" at bounding box center [705, 357] width 649 height 108
type input "430126"
click at [902, 326] on input "text" at bounding box center [887, 330] width 167 height 39
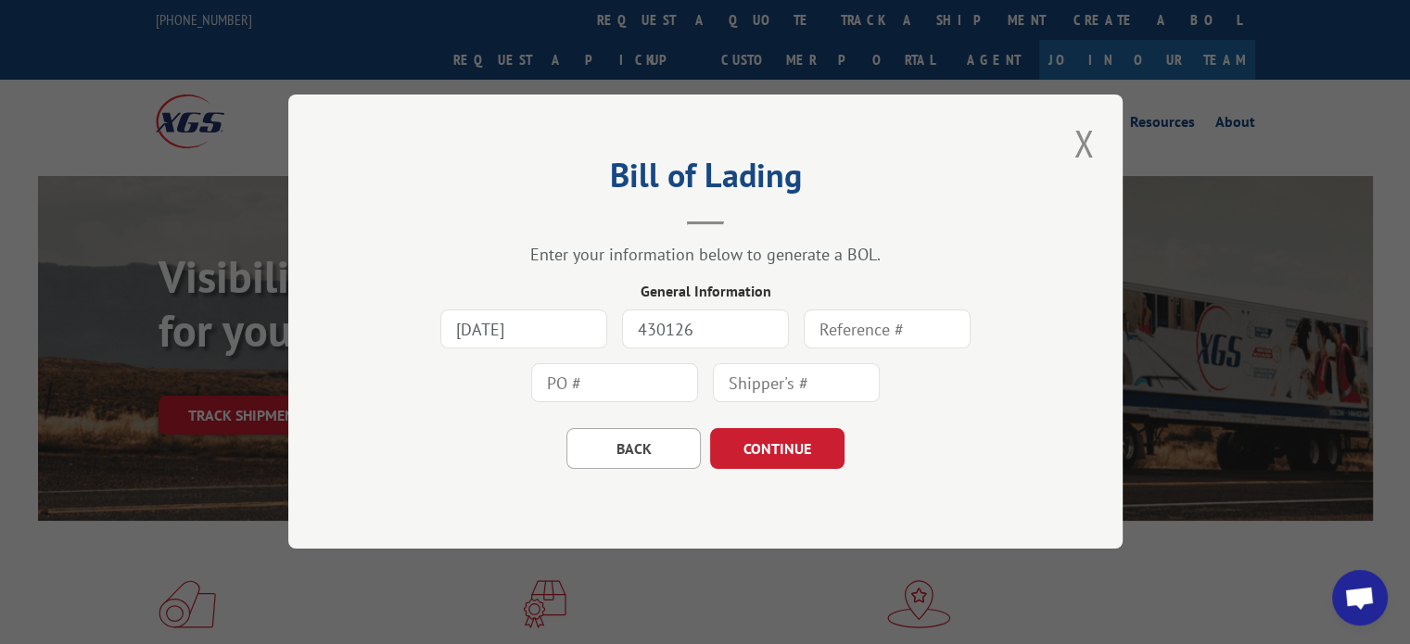
paste input "430126"
type input "430126"
click at [806, 367] on input "text" at bounding box center [796, 383] width 167 height 39
paste input "430126"
type input "430126"
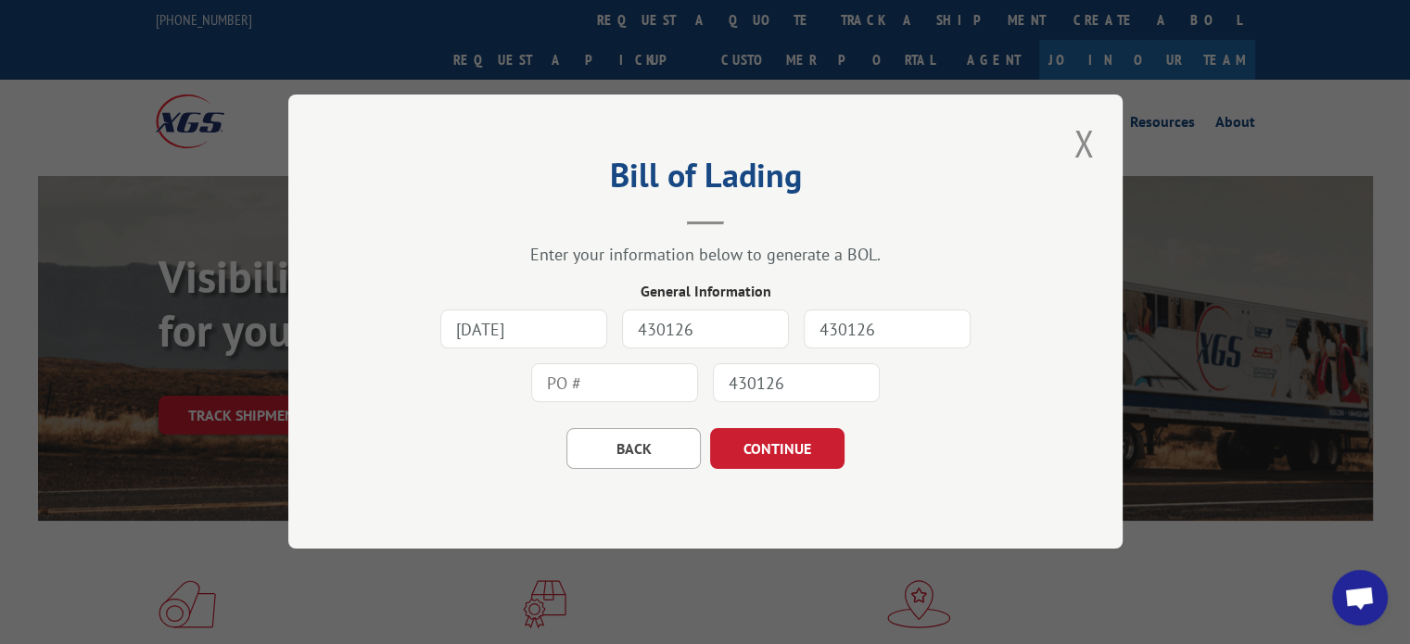
click at [572, 377] on input "text" at bounding box center [614, 383] width 167 height 39
paste input "3210011303-022"
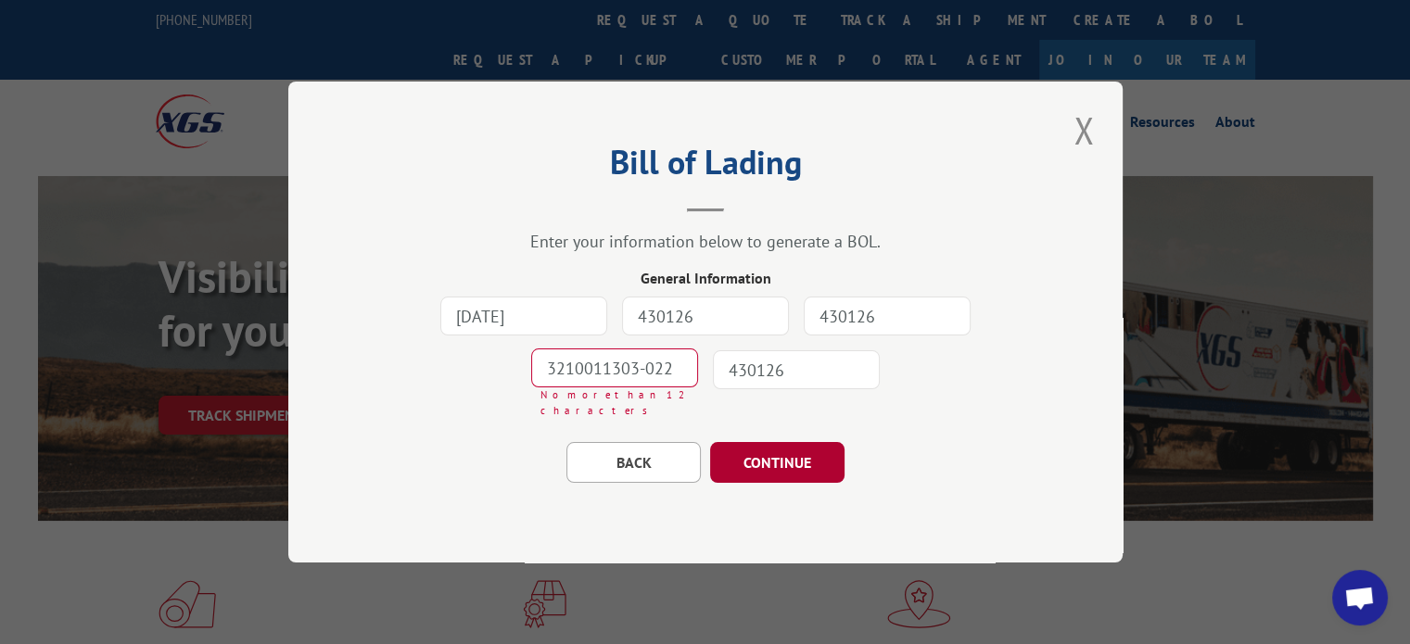
click at [790, 449] on button "CONTINUE" at bounding box center [777, 462] width 134 height 41
click at [645, 375] on input "3210011303-022" at bounding box center [614, 368] width 167 height 39
click at [786, 457] on button "CONTINUE" at bounding box center [777, 462] width 134 height 41
click at [680, 370] on input "3210011303022" at bounding box center [614, 368] width 167 height 39
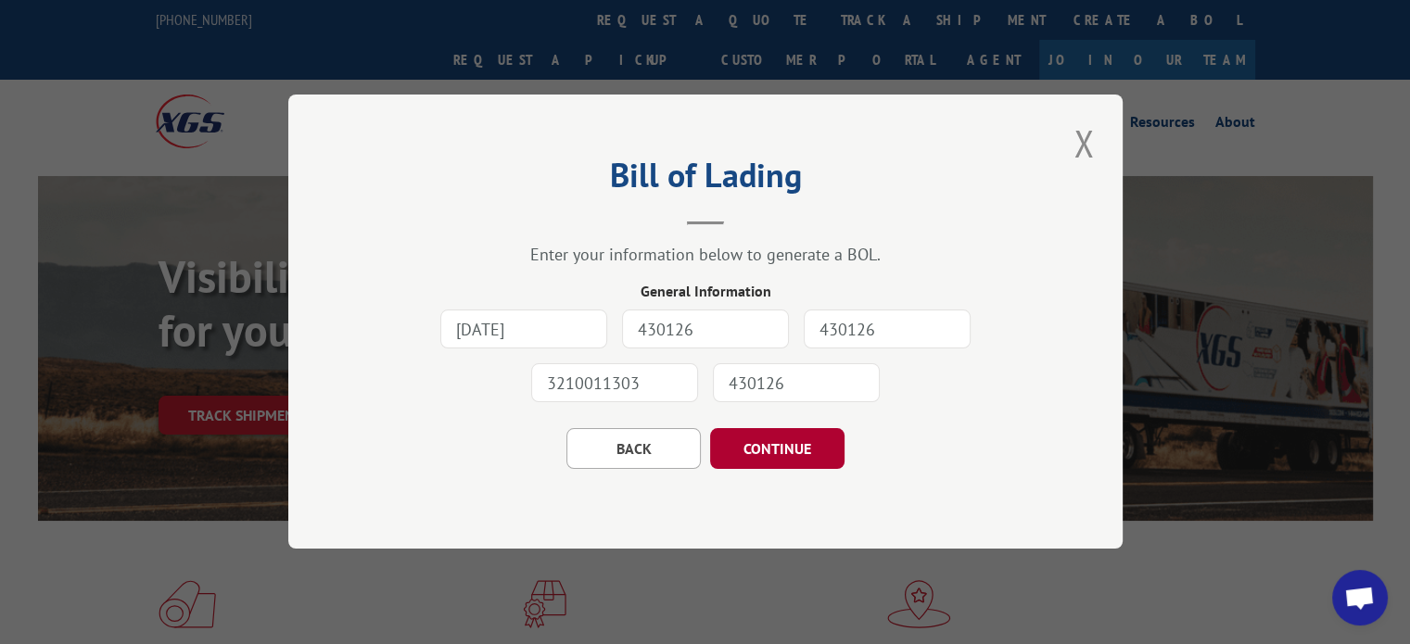
type input "3210011303"
click at [779, 451] on button "CONTINUE" at bounding box center [777, 449] width 134 height 41
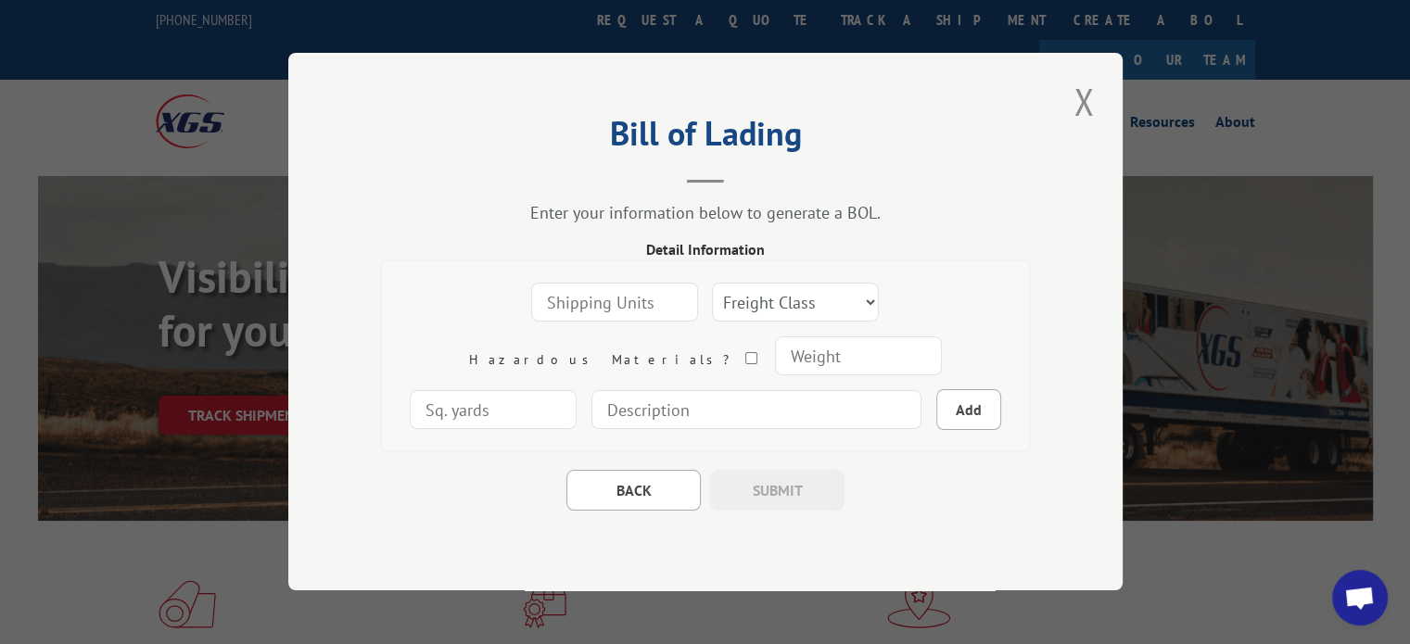
click at [531, 301] on input "number" at bounding box center [614, 303] width 167 height 39
type input "20"
click at [725, 302] on select "Freight Class 50 55 60 65 70 77 85 92 100 110 125 150 175 200 250 300 400 500 C…" at bounding box center [795, 303] width 167 height 39
select select "50"
click at [712, 284] on select "Freight Class 50 55 60 65 70 77 85 92 100 110 125 150 175 200 250 300 400 500 C…" at bounding box center [795, 303] width 167 height 39
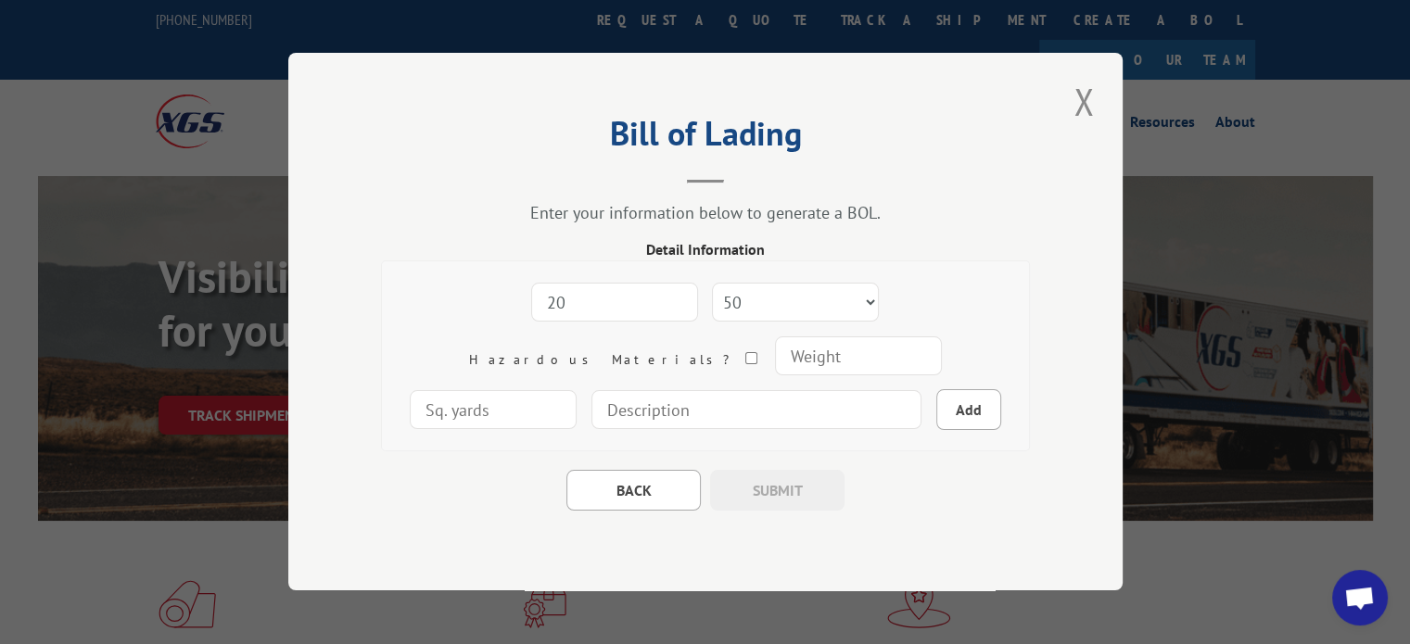
click at [775, 351] on input "number" at bounding box center [858, 356] width 167 height 39
click at [642, 413] on input at bounding box center [756, 410] width 330 height 39
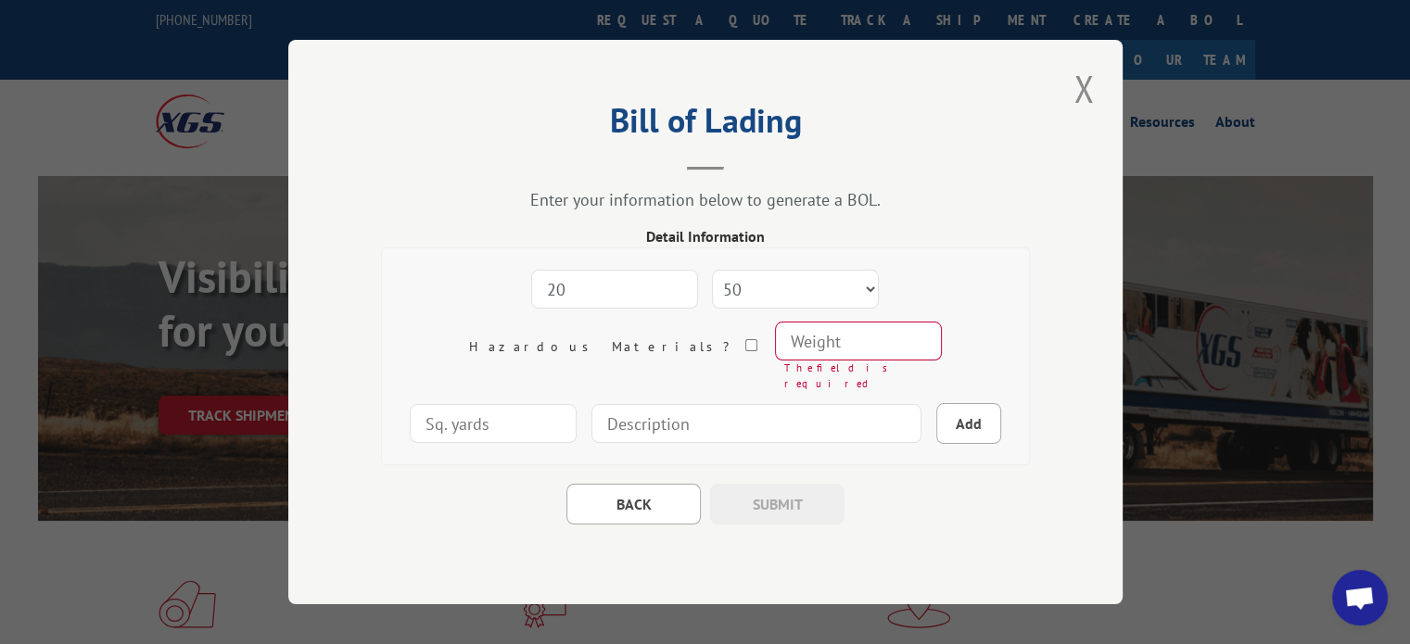
type input "s"
type input "c"
type input "CARPET FOR SHOE SHELVES"
click at [775, 349] on input "number" at bounding box center [858, 341] width 167 height 39
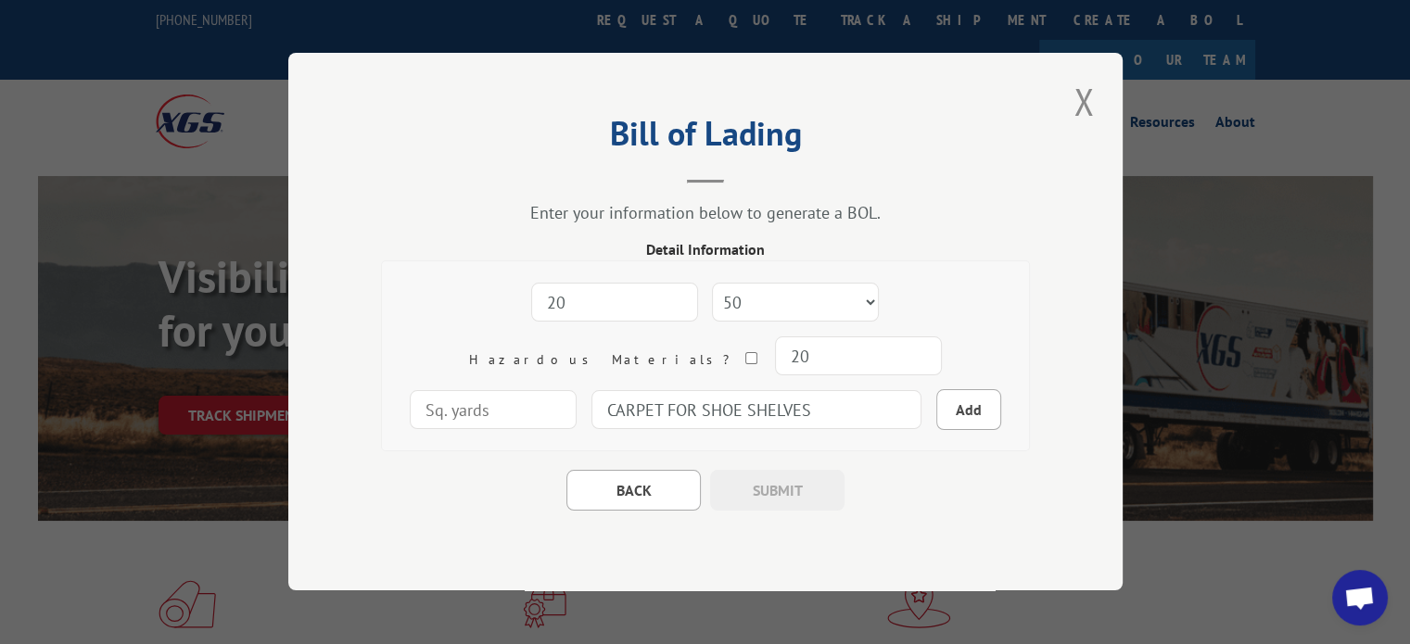
type input "20"
click at [930, 476] on div "BACK SUBMIT" at bounding box center [705, 481] width 649 height 59
click at [936, 406] on button "Add" at bounding box center [968, 410] width 65 height 41
select select
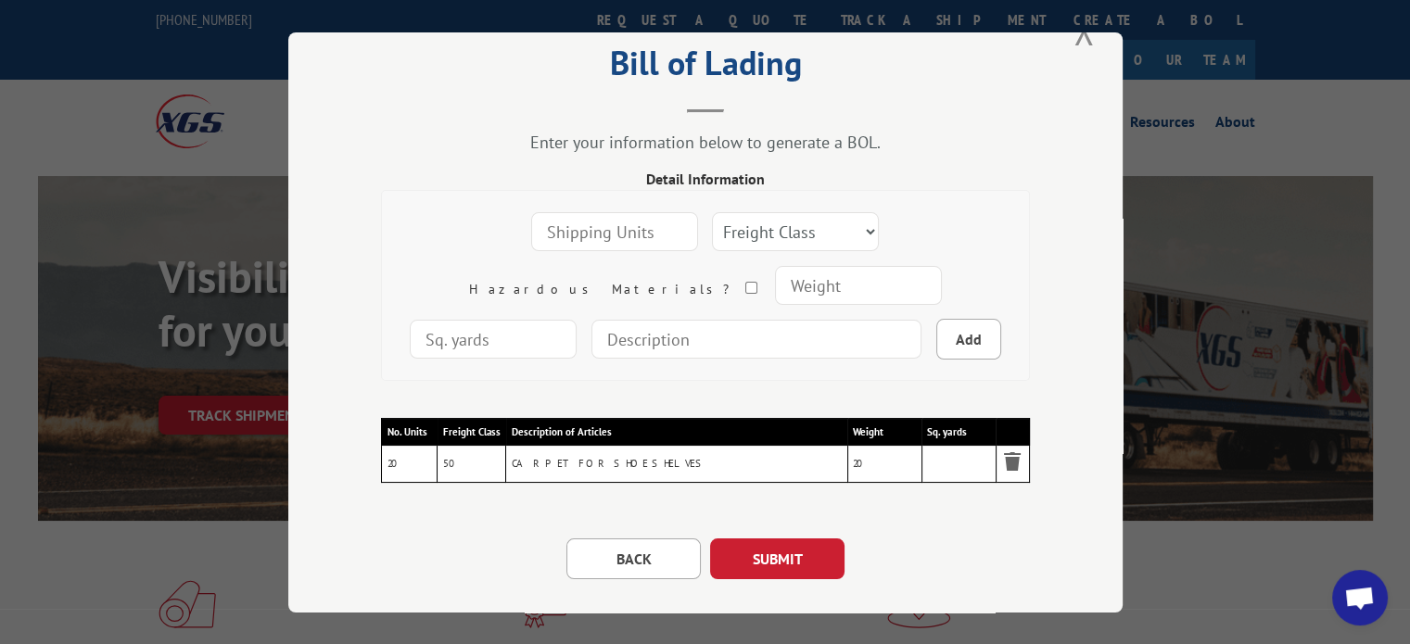
scroll to position [95, 0]
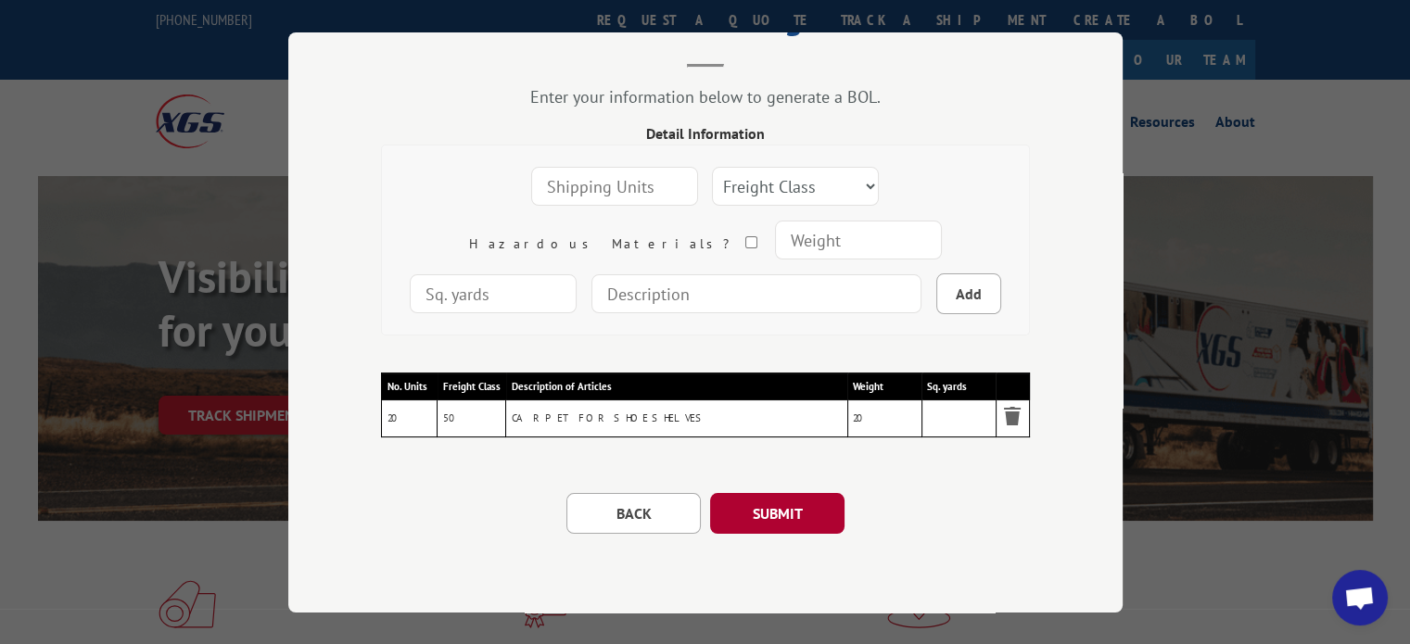
click at [754, 502] on button "SUBMIT" at bounding box center [777, 513] width 134 height 41
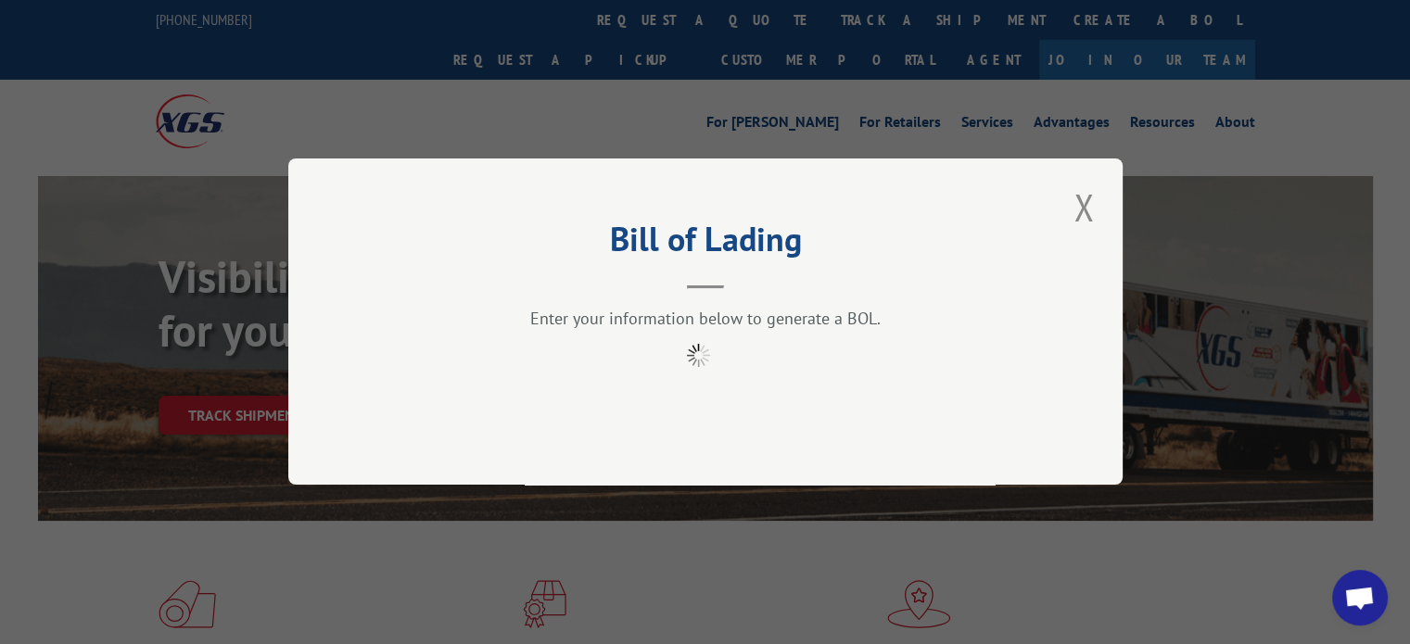
scroll to position [0, 0]
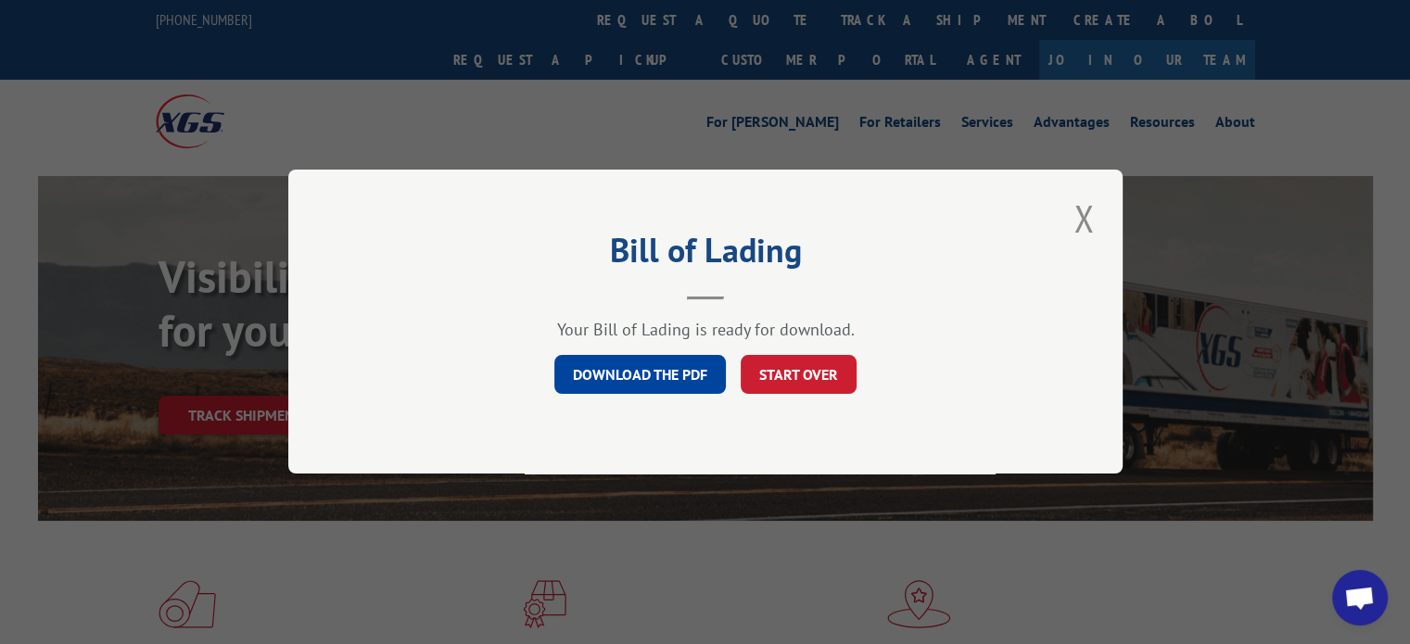
click at [666, 371] on link "DOWNLOAD THE PDF" at bounding box center [640, 375] width 172 height 39
